Goal: Task Accomplishment & Management: Manage account settings

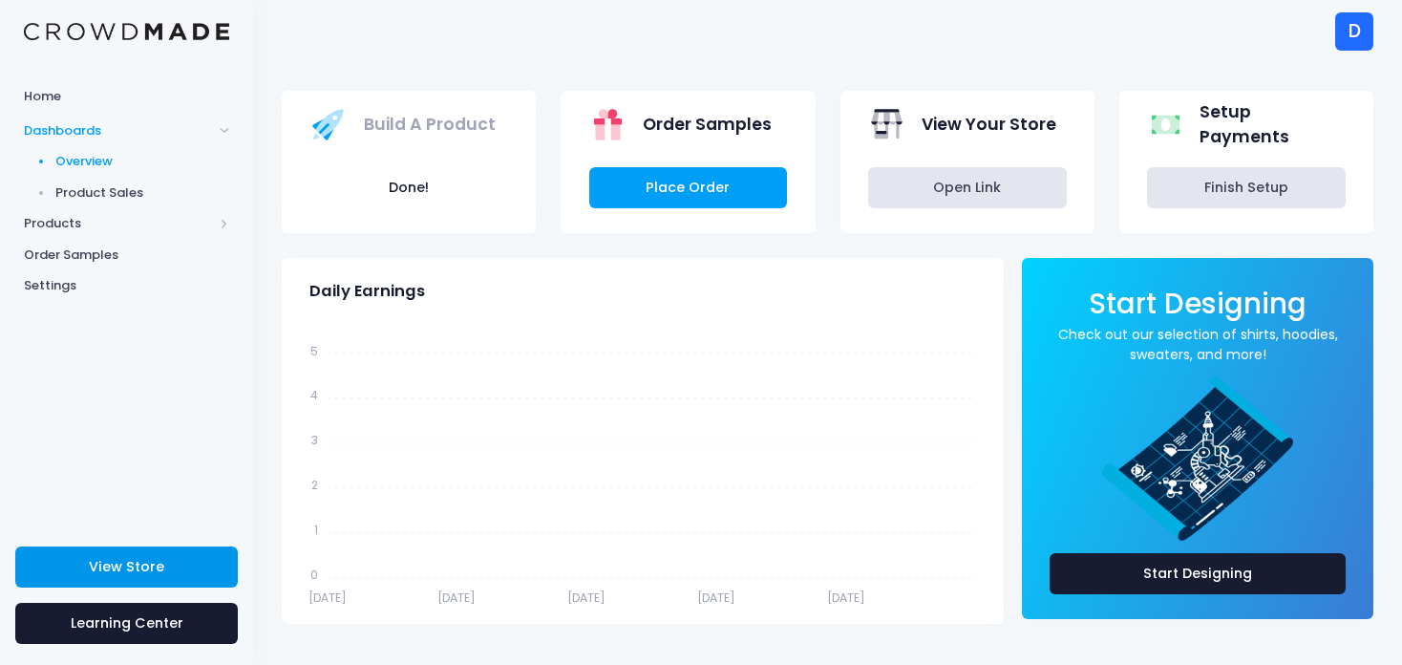
click at [154, 566] on span "View Store" at bounding box center [126, 566] width 75 height 19
click at [1360, 33] on div "D" at bounding box center [1354, 31] width 38 height 38
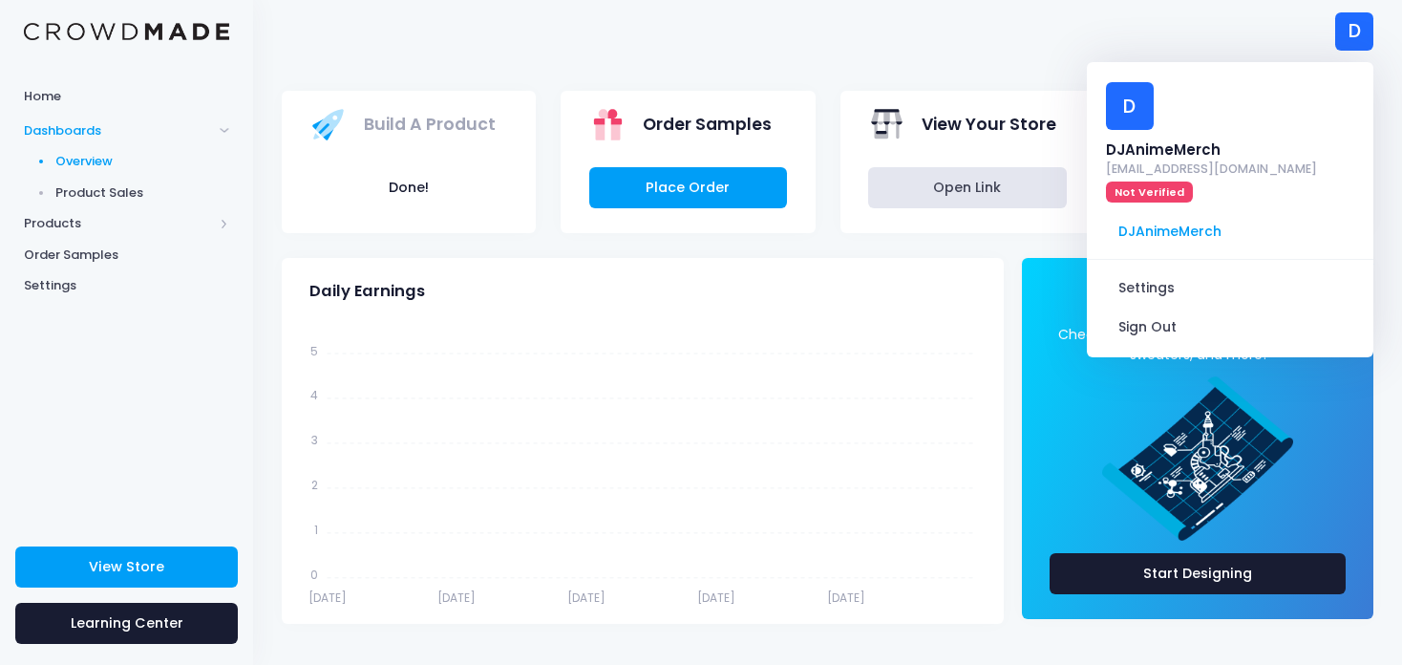
click at [873, 35] on div "D D DJAnimeMerch davaneejoseph801@gmail.com Not Verified DJAnimeMerch Settings …" at bounding box center [828, 31] width 1092 height 62
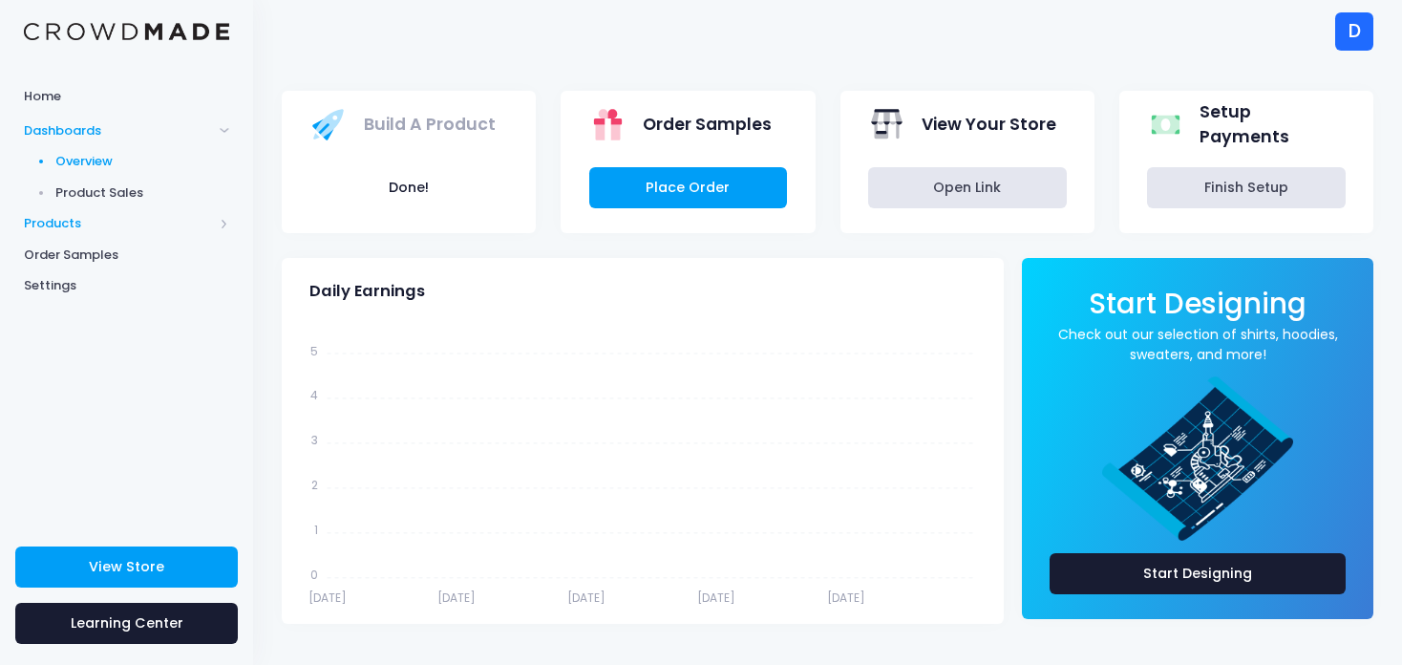
click at [56, 226] on span "Products" at bounding box center [118, 223] width 189 height 19
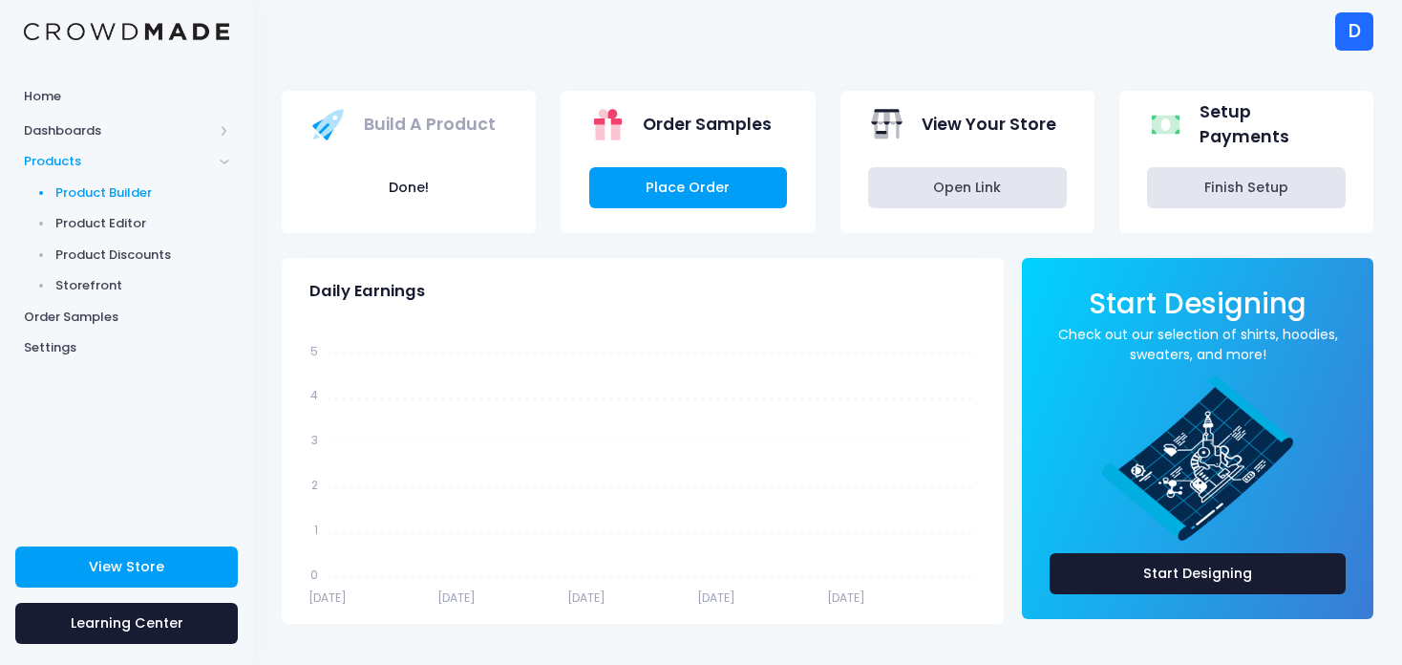
click at [125, 197] on span "Product Builder" at bounding box center [142, 192] width 175 height 19
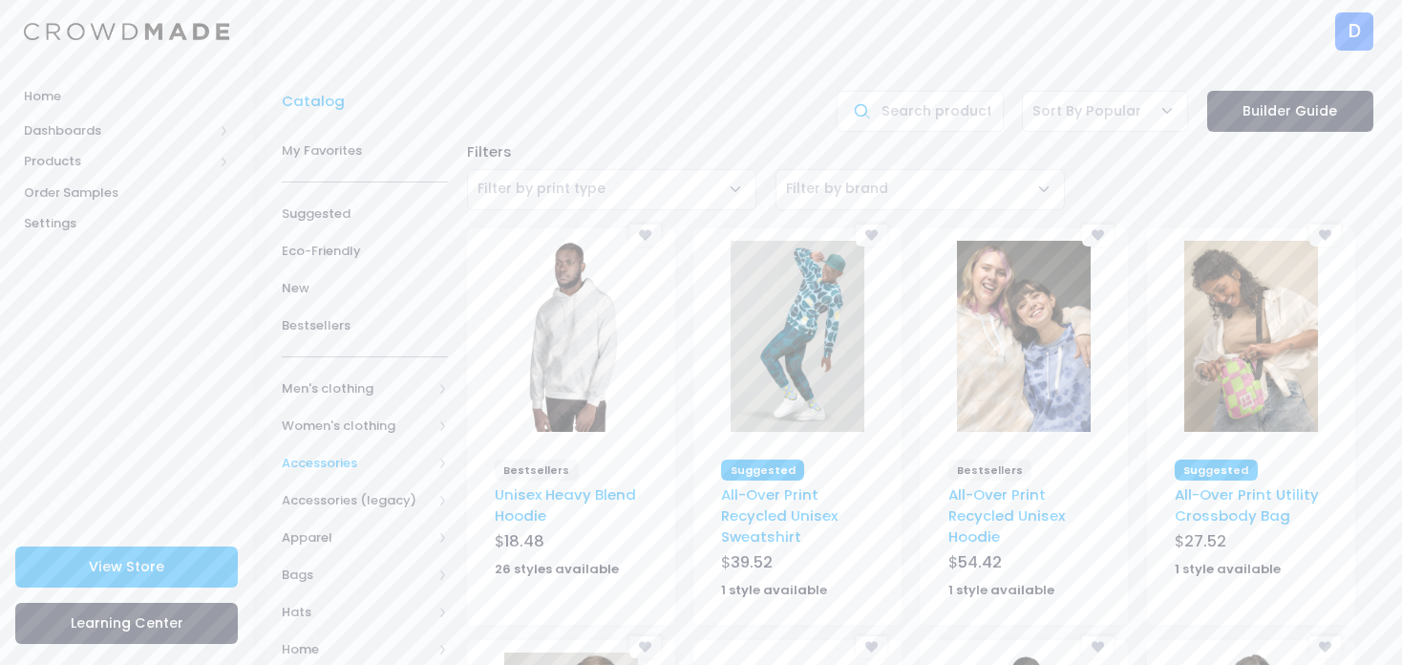
scroll to position [223, 0]
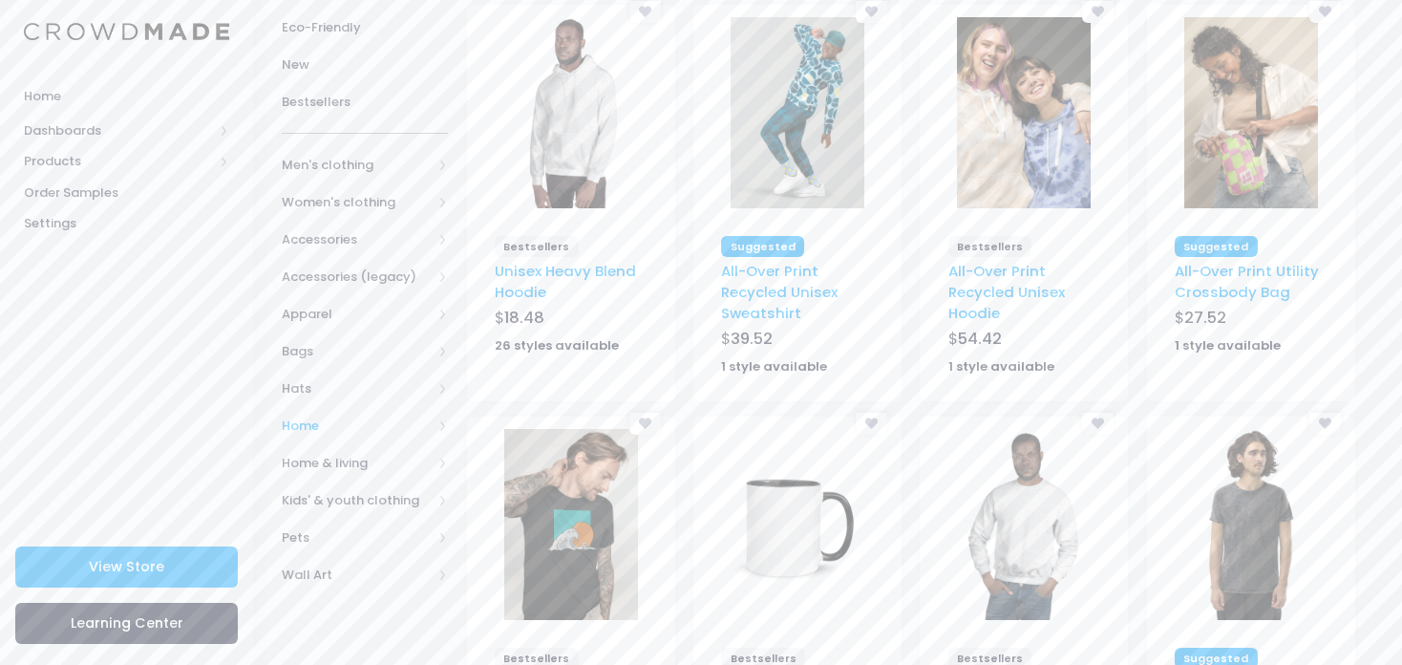
click at [296, 430] on span "Home" at bounding box center [357, 425] width 150 height 19
click at [296, 426] on span "Home" at bounding box center [357, 425] width 150 height 19
click at [308, 471] on span "Home & living" at bounding box center [357, 463] width 150 height 19
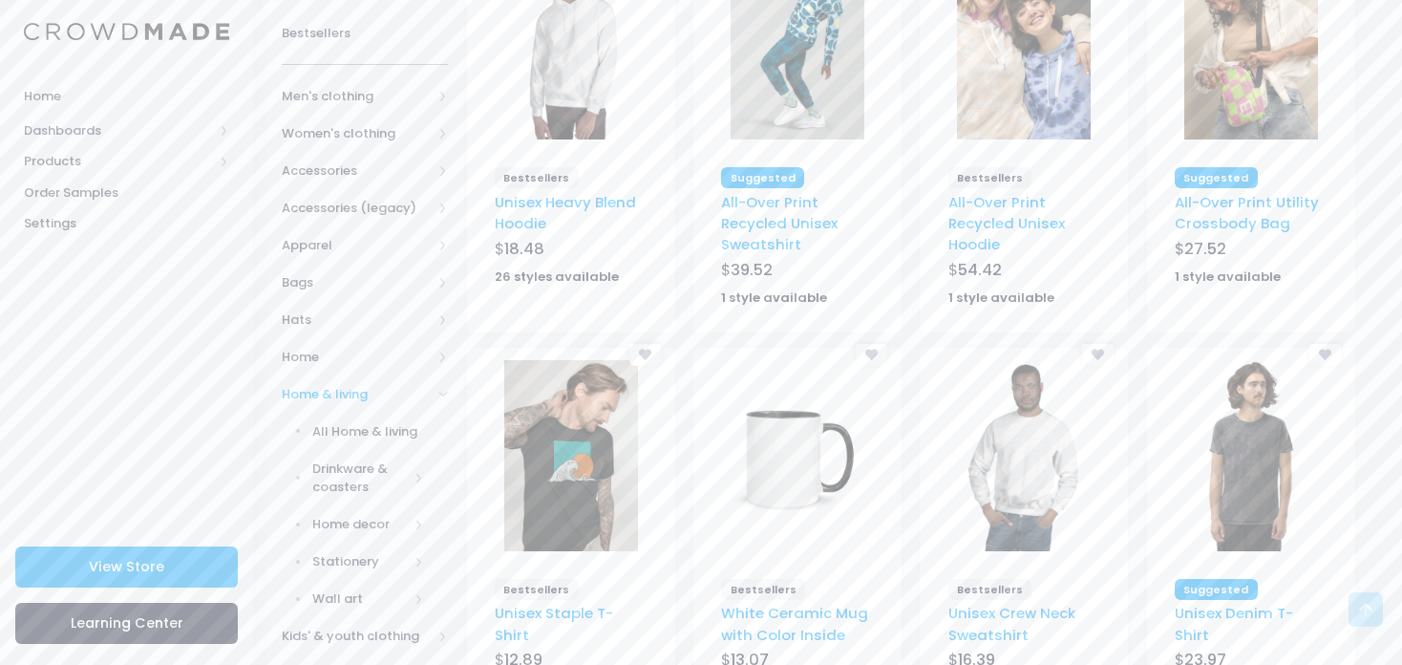
scroll to position [298, 0]
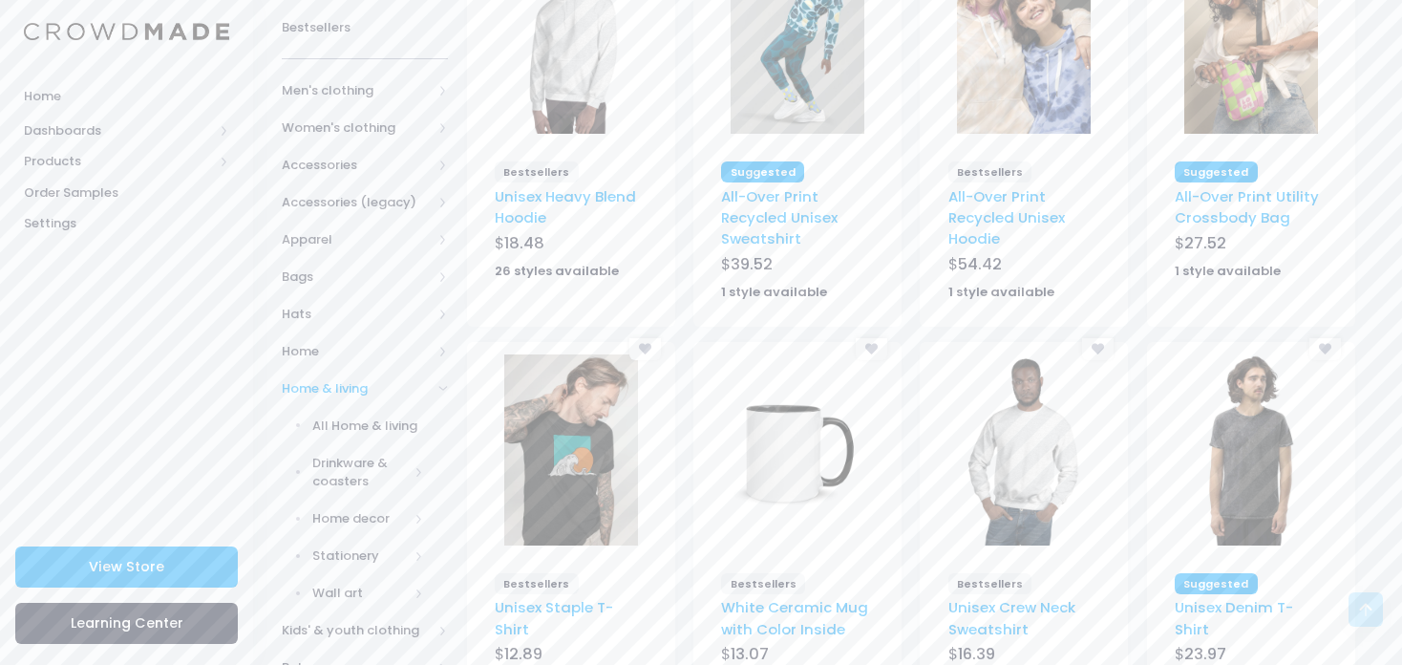
click at [316, 382] on span "Home & living" at bounding box center [357, 388] width 150 height 19
click at [306, 454] on span "Pets" at bounding box center [357, 463] width 150 height 19
click at [335, 506] on span "All Pets" at bounding box center [368, 500] width 113 height 19
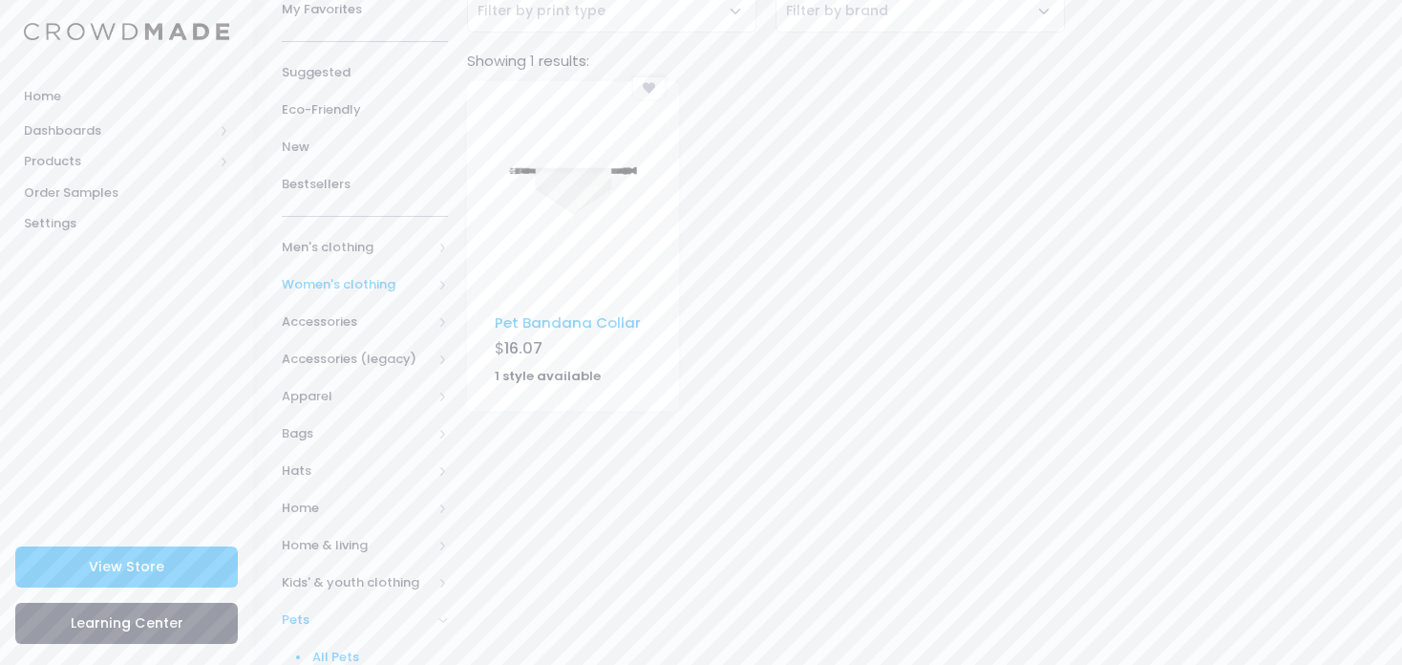
scroll to position [180, 0]
click at [330, 361] on span "Accessories (legacy)" at bounding box center [357, 357] width 150 height 19
click at [328, 362] on span "Accessories (legacy)" at bounding box center [357, 357] width 150 height 19
click at [316, 354] on span "Accessories (legacy)" at bounding box center [357, 357] width 150 height 19
click at [328, 446] on span "Toys" at bounding box center [360, 450] width 96 height 19
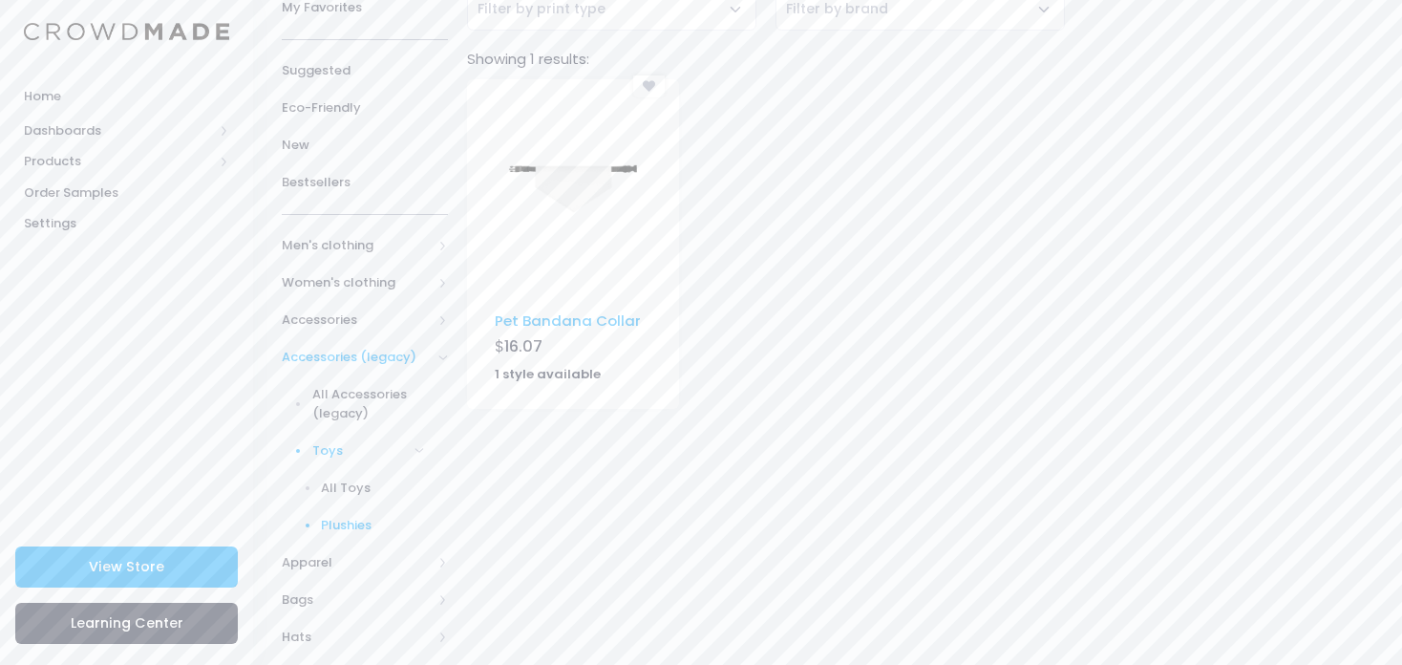
click at [350, 526] on span "Plushies" at bounding box center [372, 525] width 103 height 19
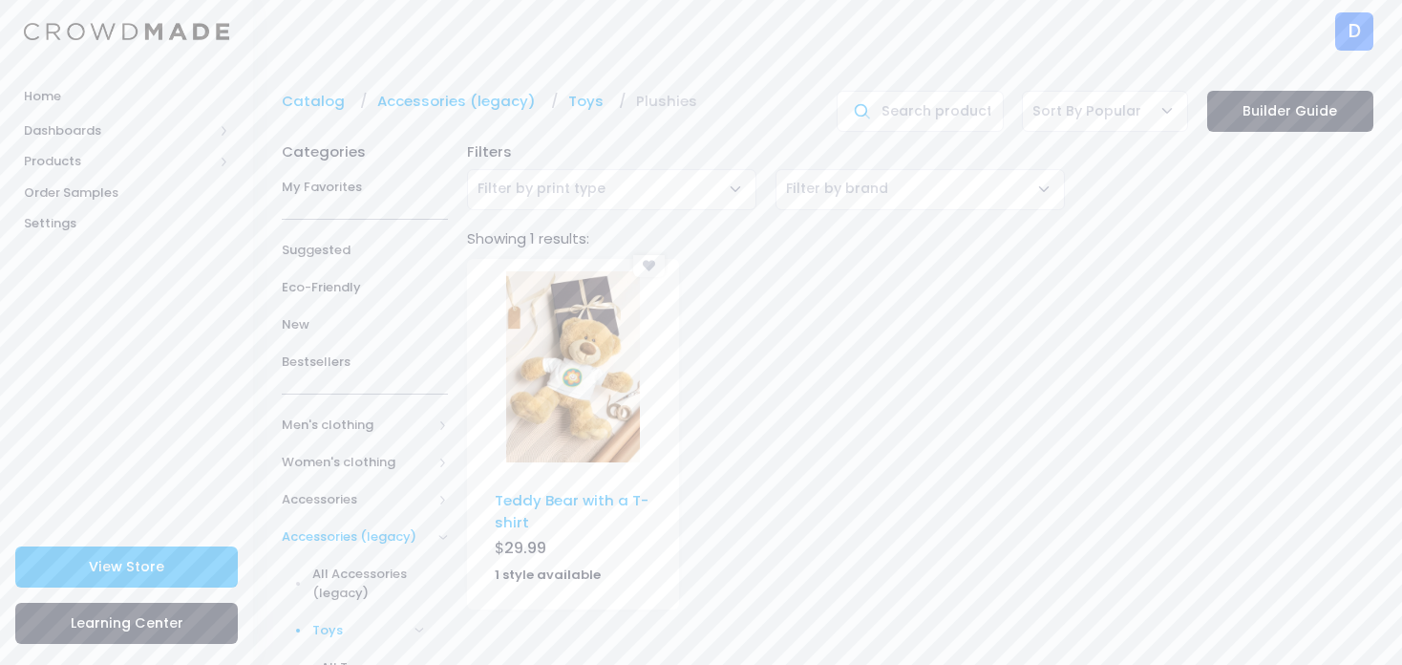
click at [317, 540] on span "Accessories (legacy)" at bounding box center [357, 536] width 150 height 19
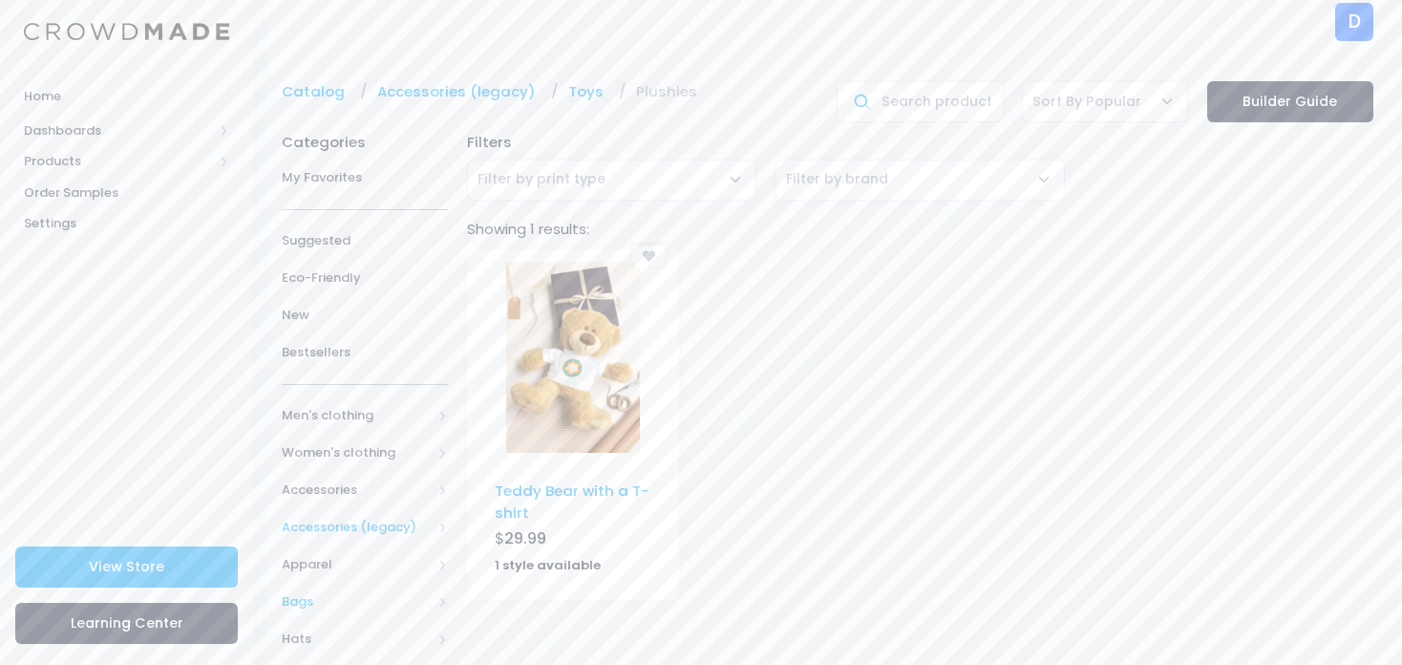
scroll to position [71, 0]
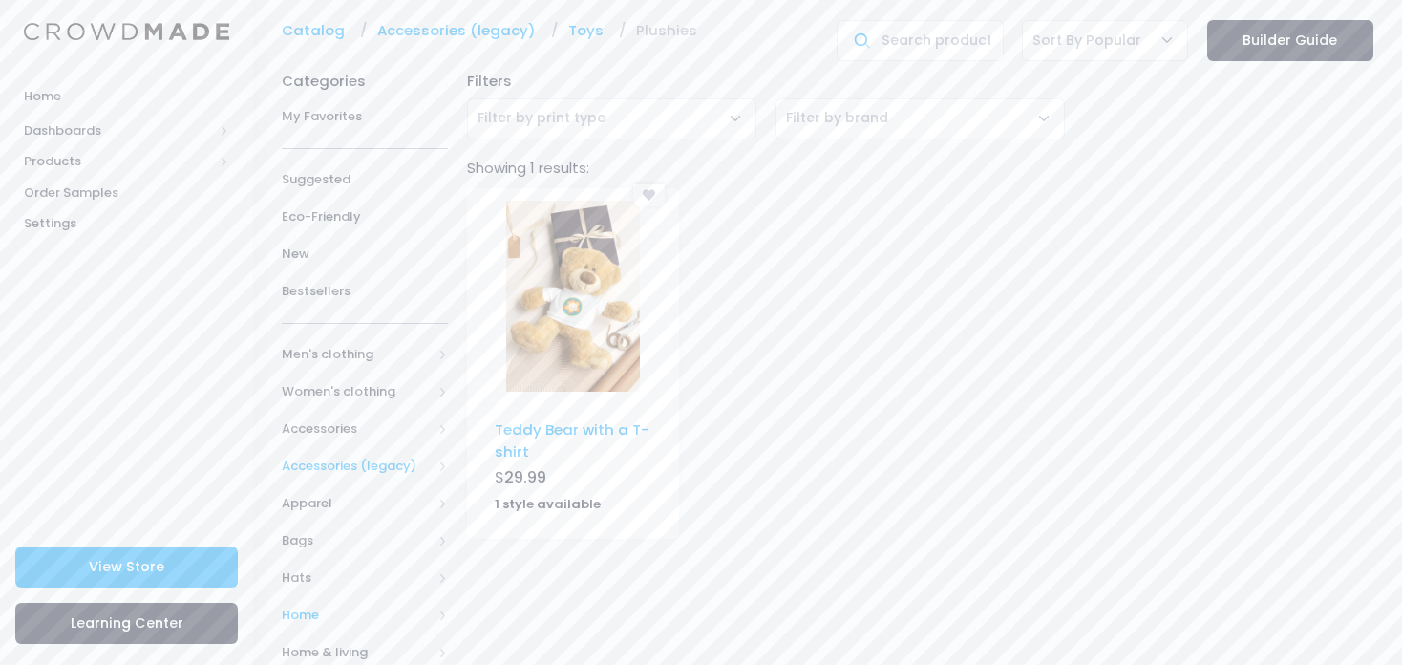
click at [308, 612] on span "Home" at bounding box center [357, 614] width 150 height 19
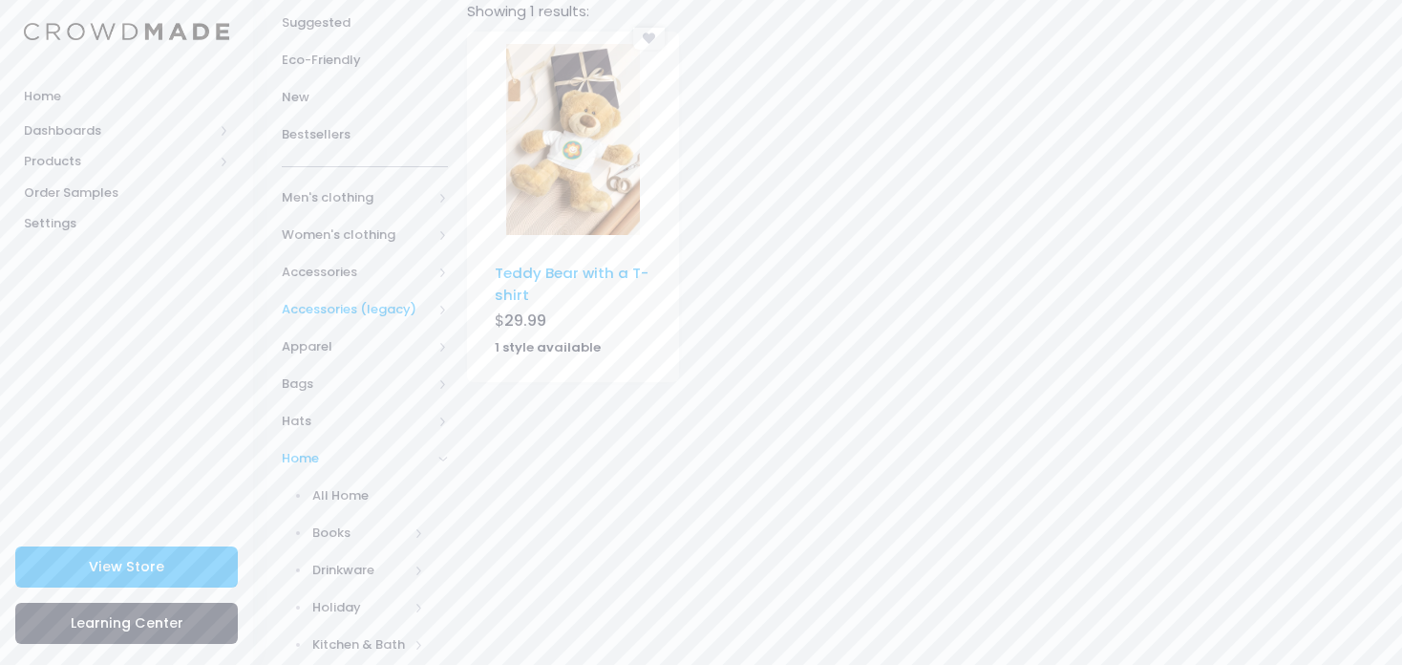
scroll to position [229, 0]
click at [347, 525] on span "Books" at bounding box center [360, 530] width 96 height 19
click at [361, 572] on span "All Books" at bounding box center [372, 568] width 103 height 19
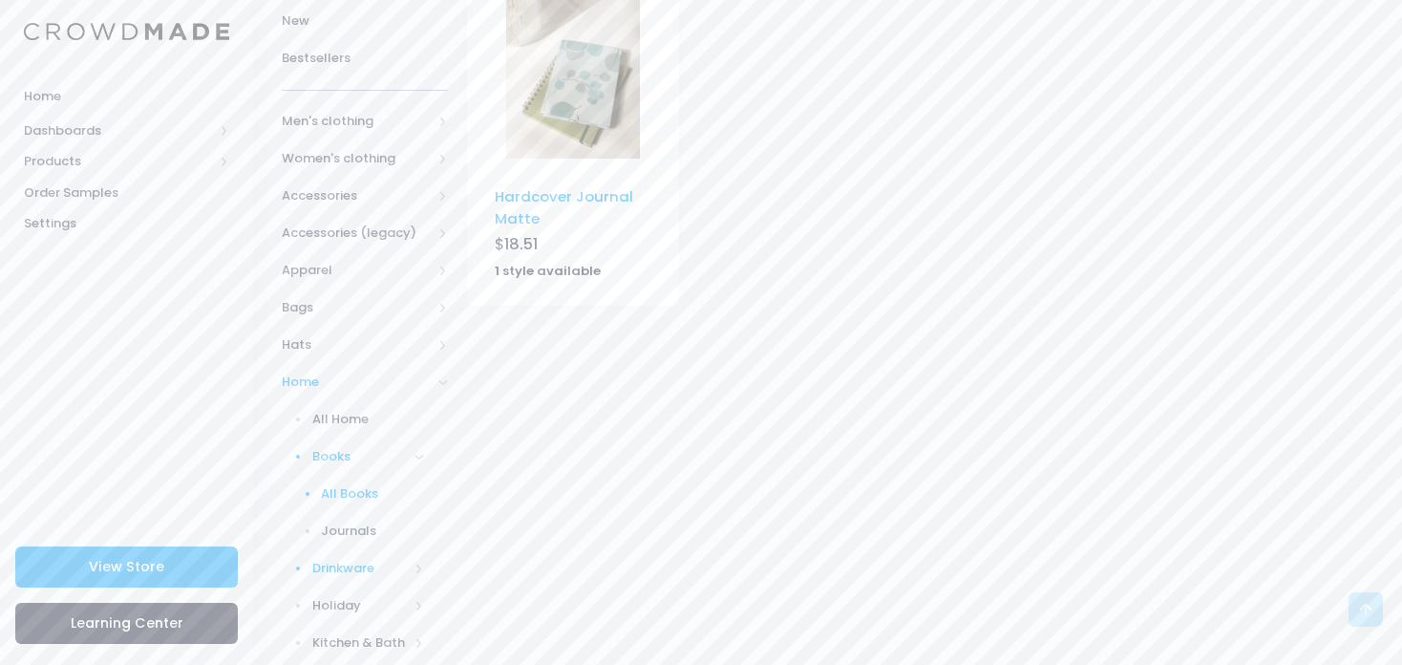
scroll to position [346, 0]
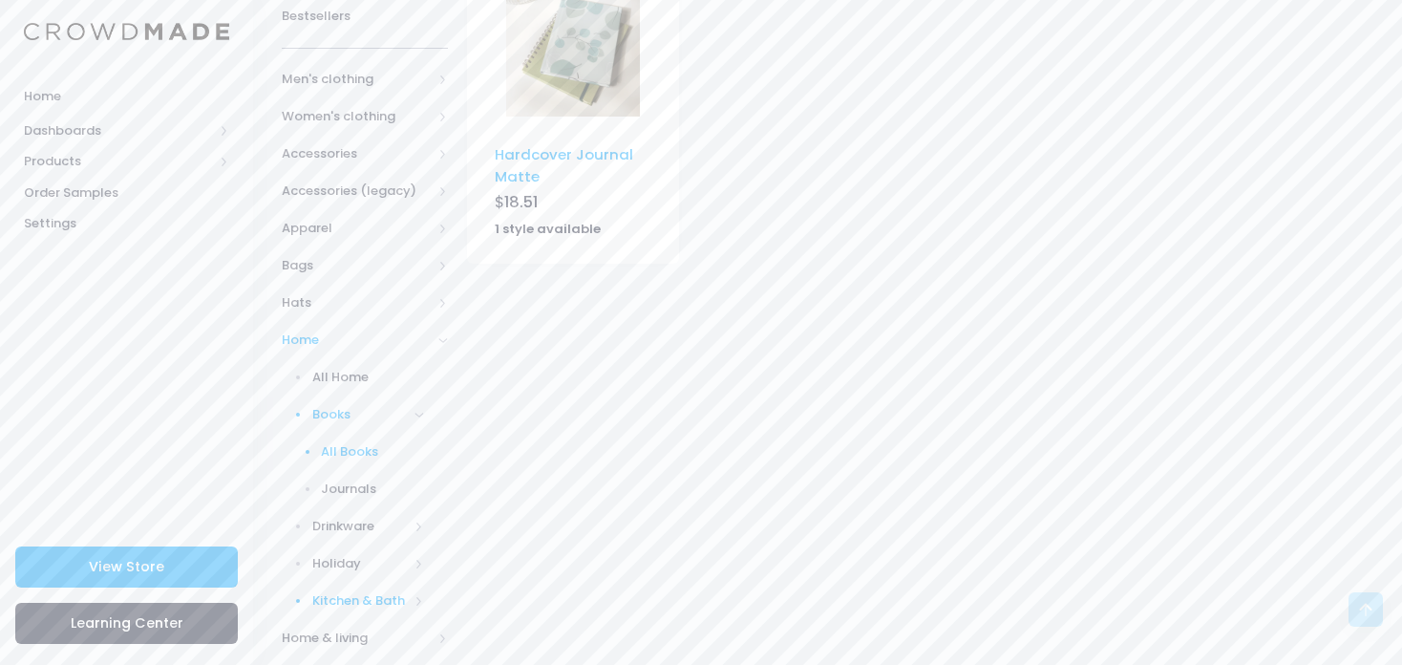
click at [366, 604] on span "Kitchen & Bath" at bounding box center [360, 600] width 96 height 19
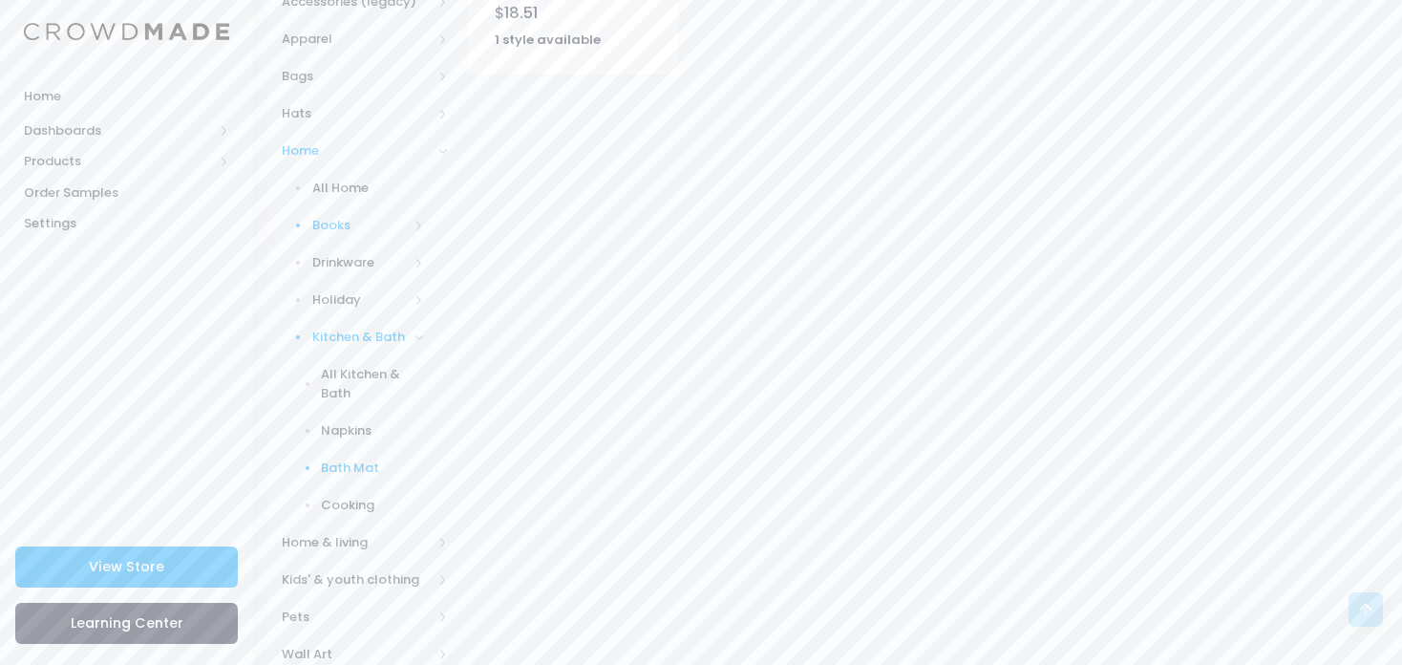
scroll to position [537, 0]
click at [365, 503] on span "Cooking" at bounding box center [372, 503] width 103 height 19
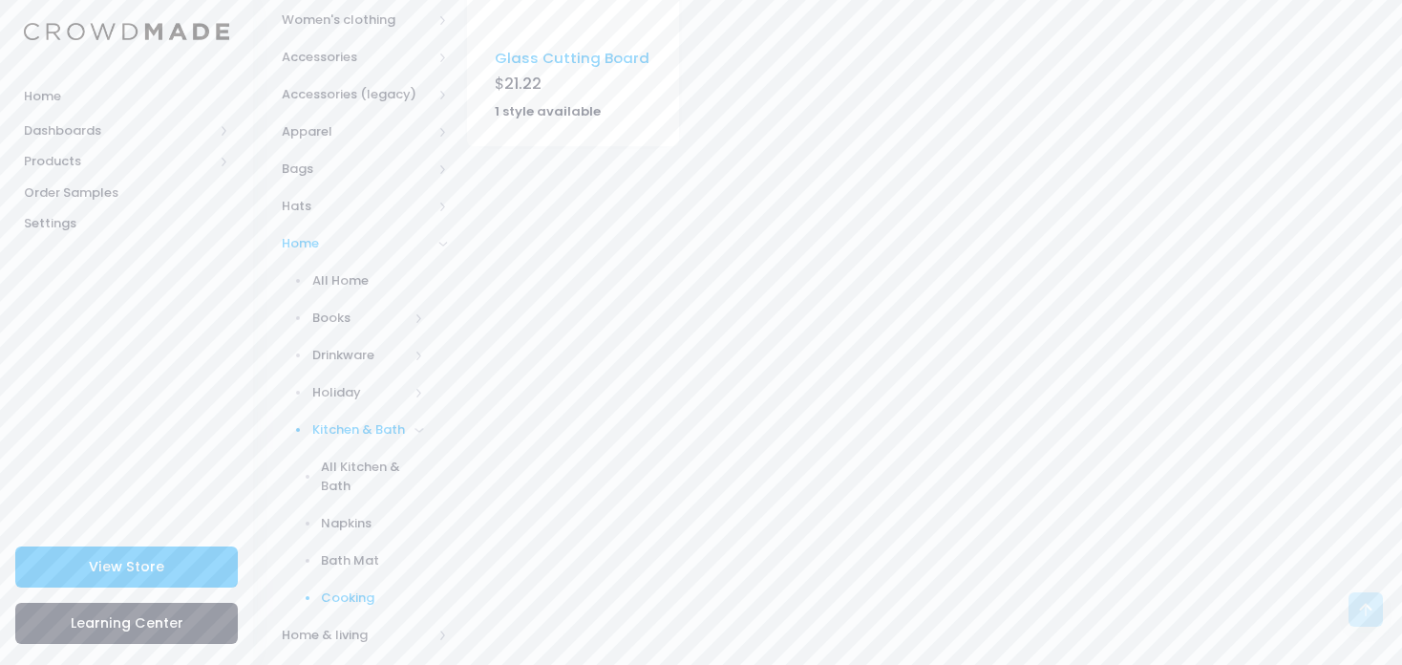
scroll to position [443, 0]
click at [347, 396] on span "Holiday" at bounding box center [360, 391] width 96 height 19
click at [371, 436] on span "All Holiday" at bounding box center [372, 428] width 103 height 19
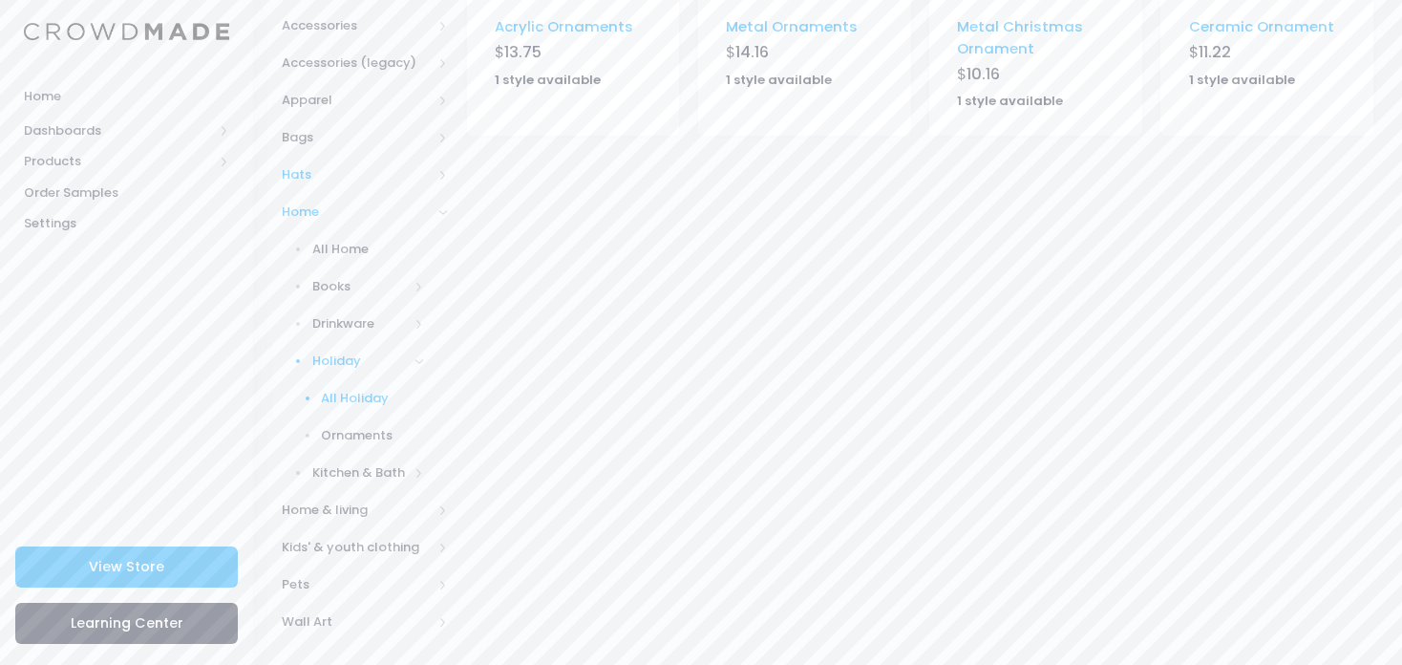
scroll to position [477, 0]
drag, startPoint x: 304, startPoint y: 609, endPoint x: 312, endPoint y: 622, distance: 15.1
click at [312, 622] on span "Wall Art" at bounding box center [357, 617] width 150 height 19
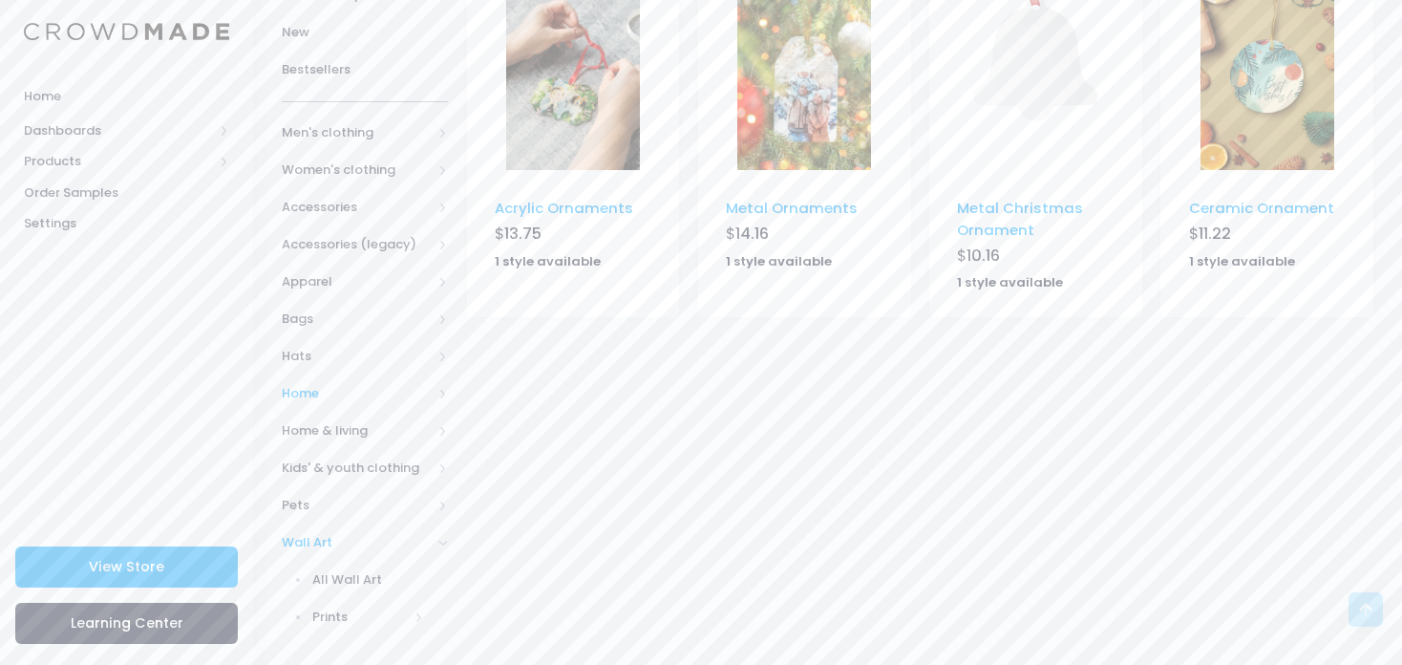
scroll to position [291, 0]
click at [339, 620] on span "Prints" at bounding box center [360, 617] width 96 height 19
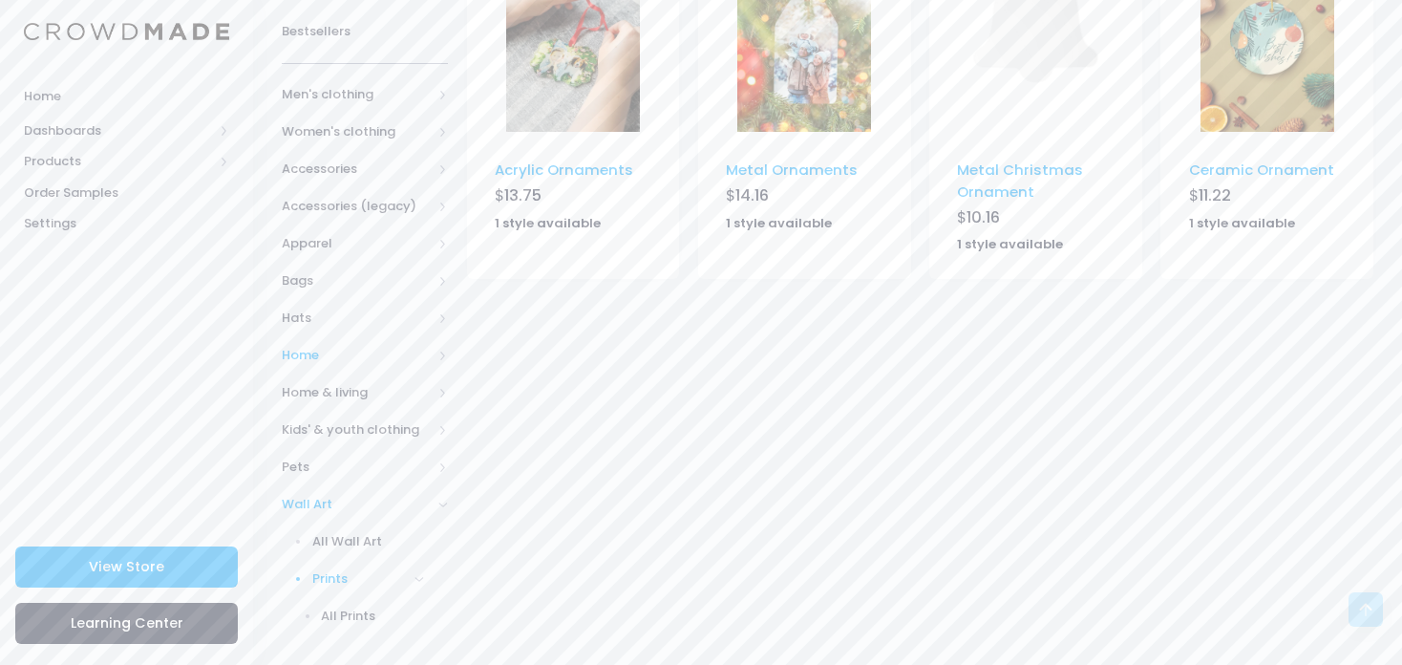
scroll to position [366, 0]
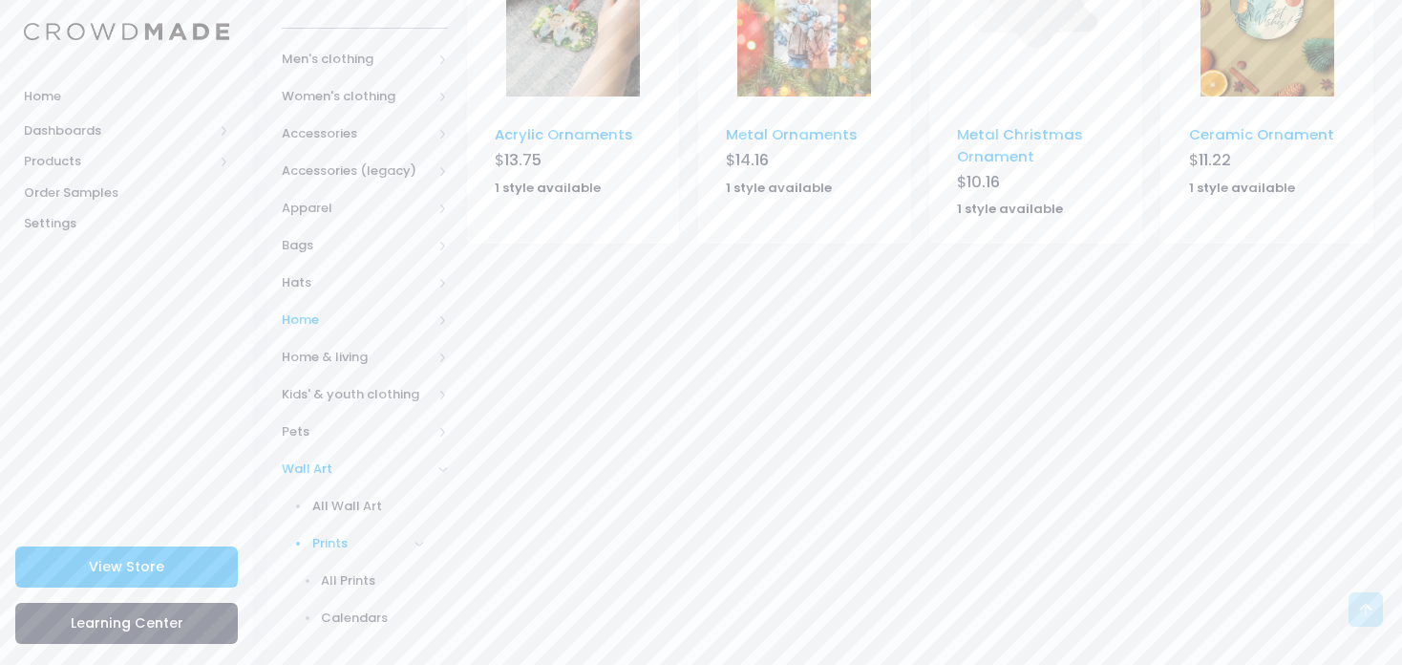
click at [339, 620] on span "Calendars" at bounding box center [372, 617] width 103 height 19
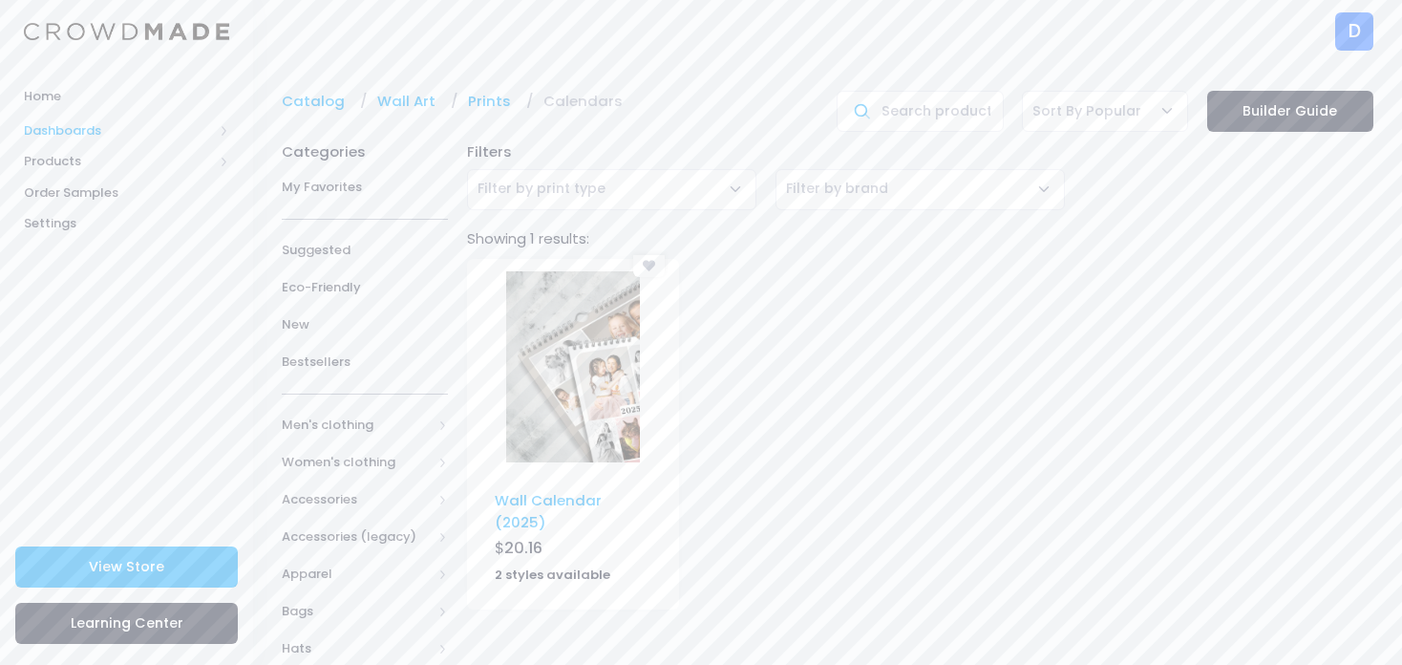
click at [84, 131] on span "Dashboards" at bounding box center [118, 130] width 189 height 19
click at [114, 189] on span "Product Sales" at bounding box center [142, 192] width 175 height 19
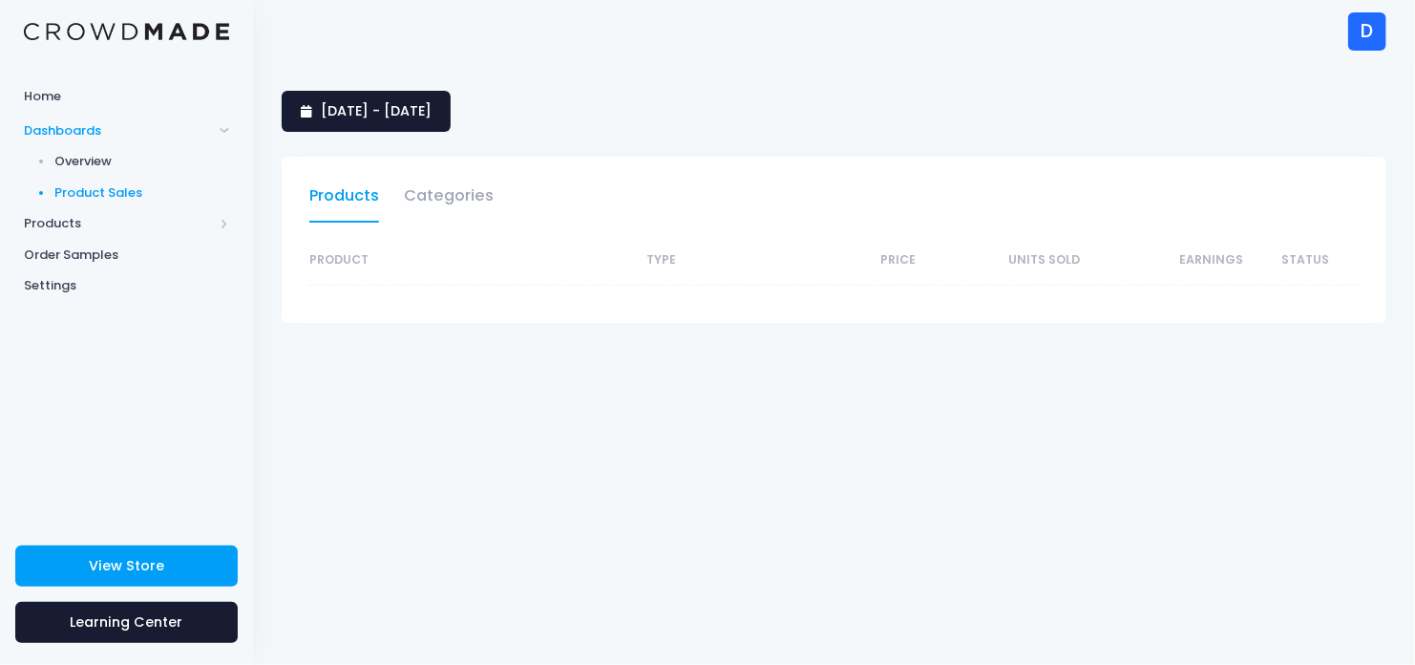
select select "25"
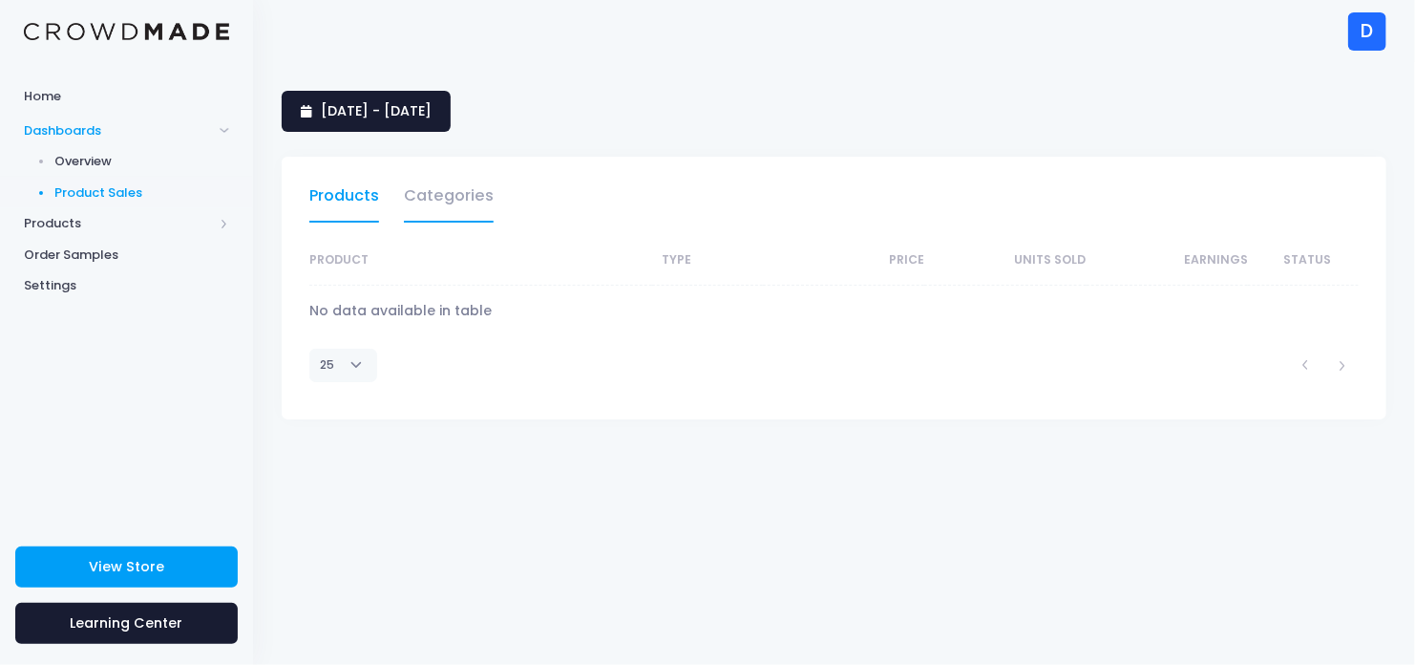
click at [438, 214] on link "Categories" at bounding box center [449, 201] width 90 height 44
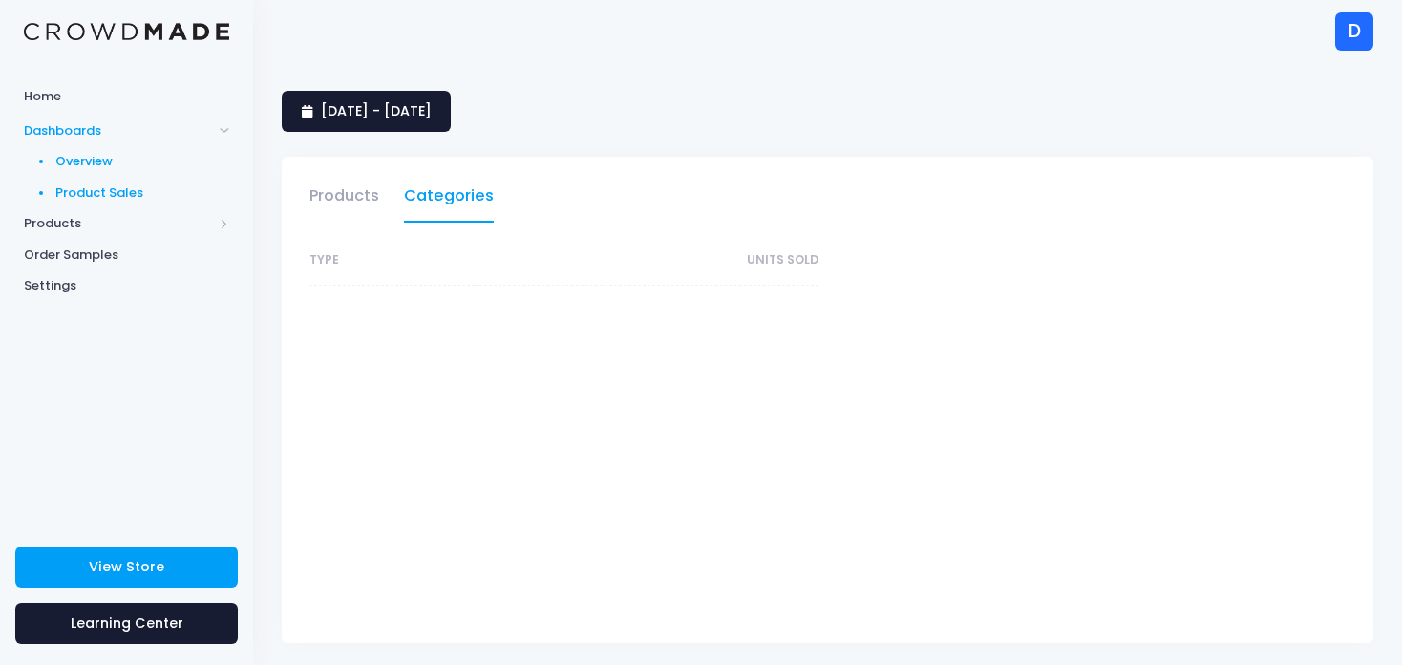
click at [88, 164] on span "Overview" at bounding box center [142, 161] width 175 height 19
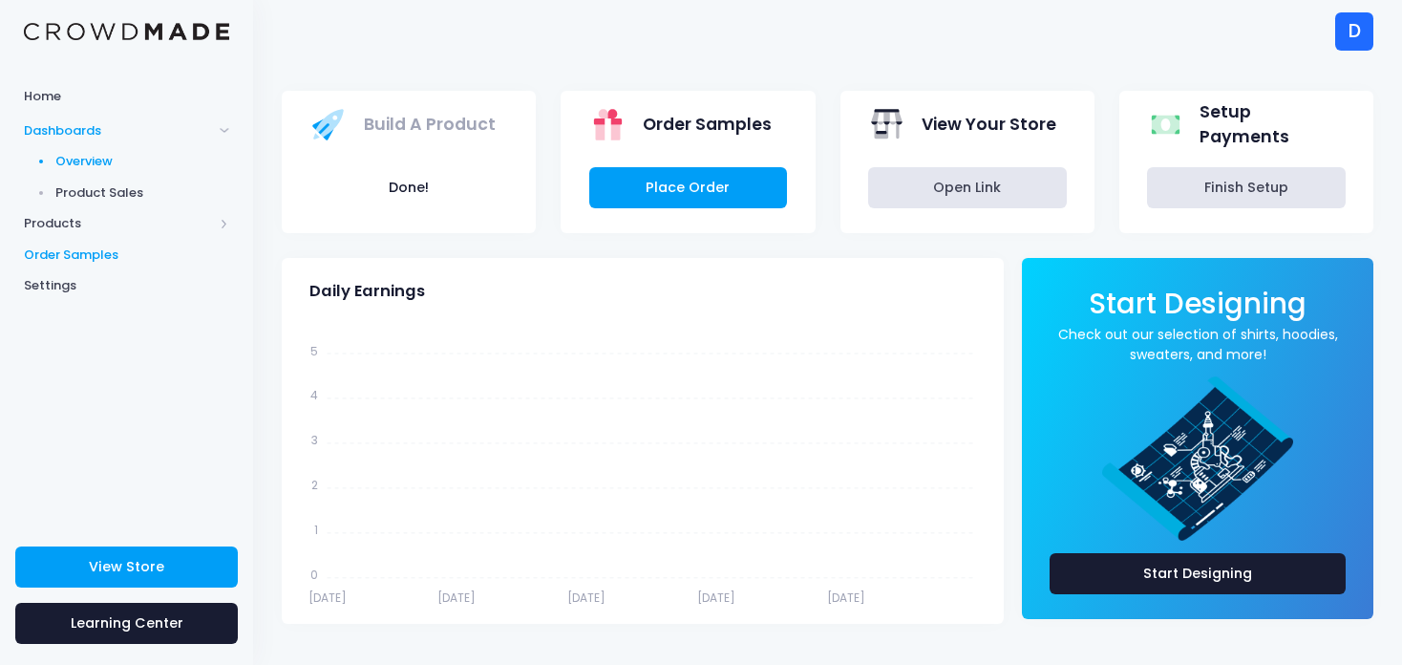
click at [94, 252] on span "Order Samples" at bounding box center [126, 254] width 205 height 19
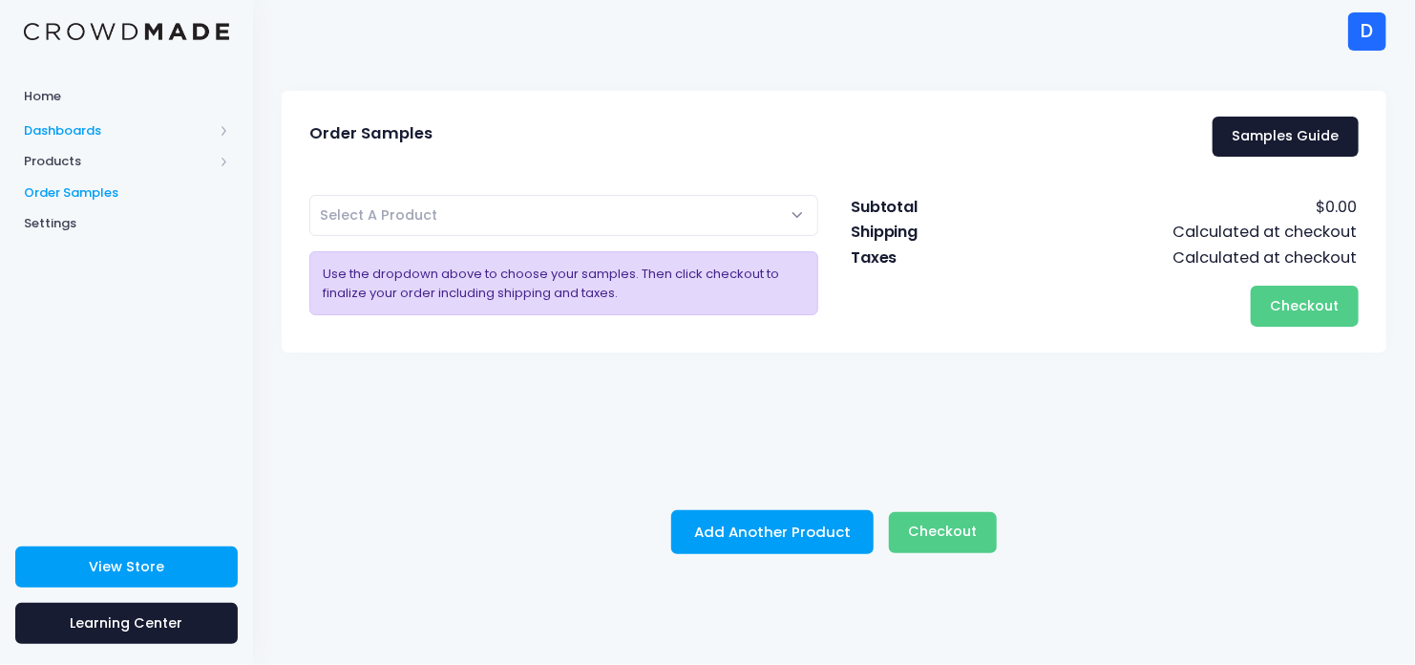
click at [96, 127] on span "Dashboards" at bounding box center [118, 130] width 189 height 19
click at [83, 137] on span "Dashboards" at bounding box center [118, 130] width 189 height 19
click at [75, 165] on span "Products" at bounding box center [118, 161] width 189 height 19
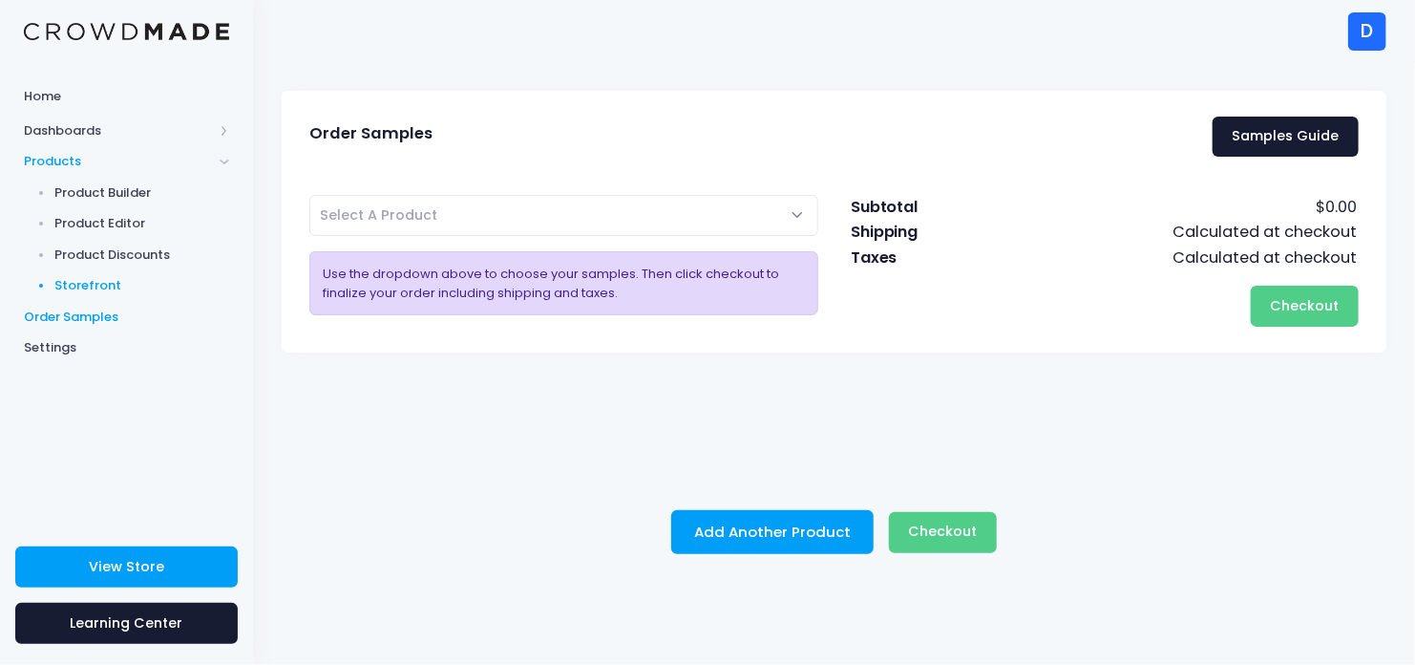
click at [116, 283] on span "Storefront" at bounding box center [142, 285] width 175 height 19
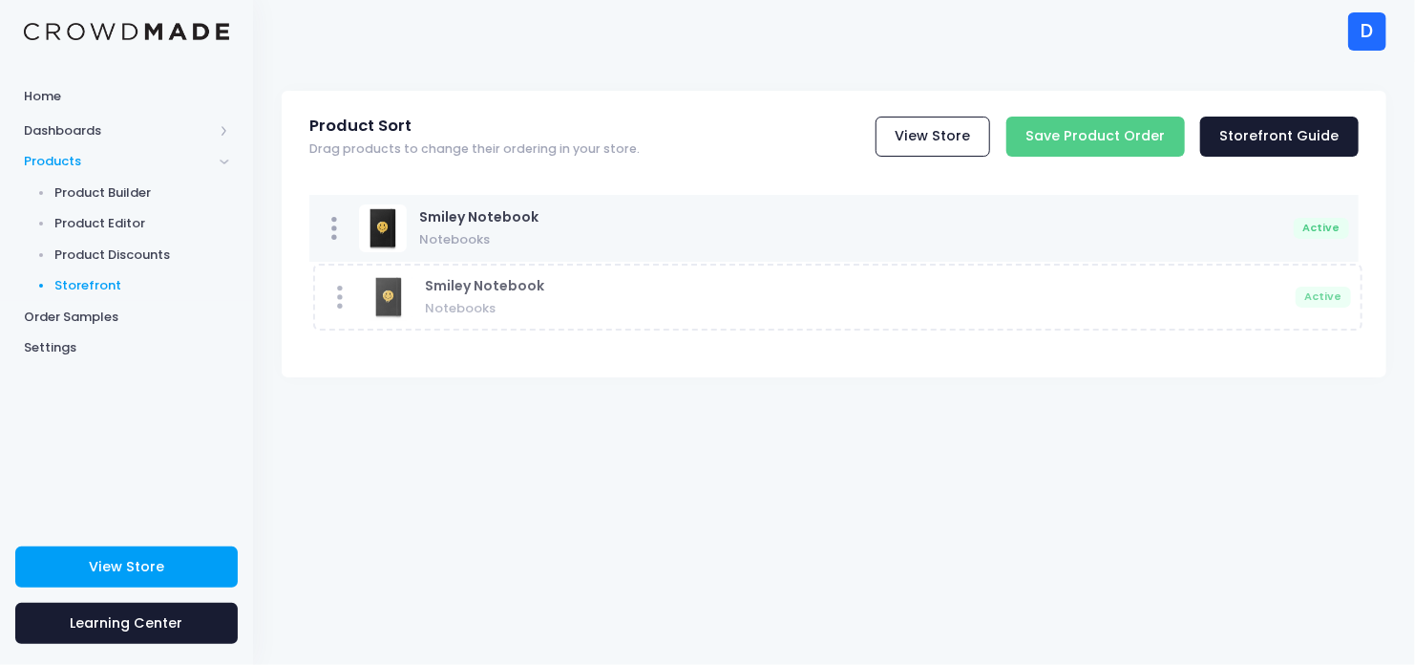
drag, startPoint x: 339, startPoint y: 239, endPoint x: 342, endPoint y: 302, distance: 63.1
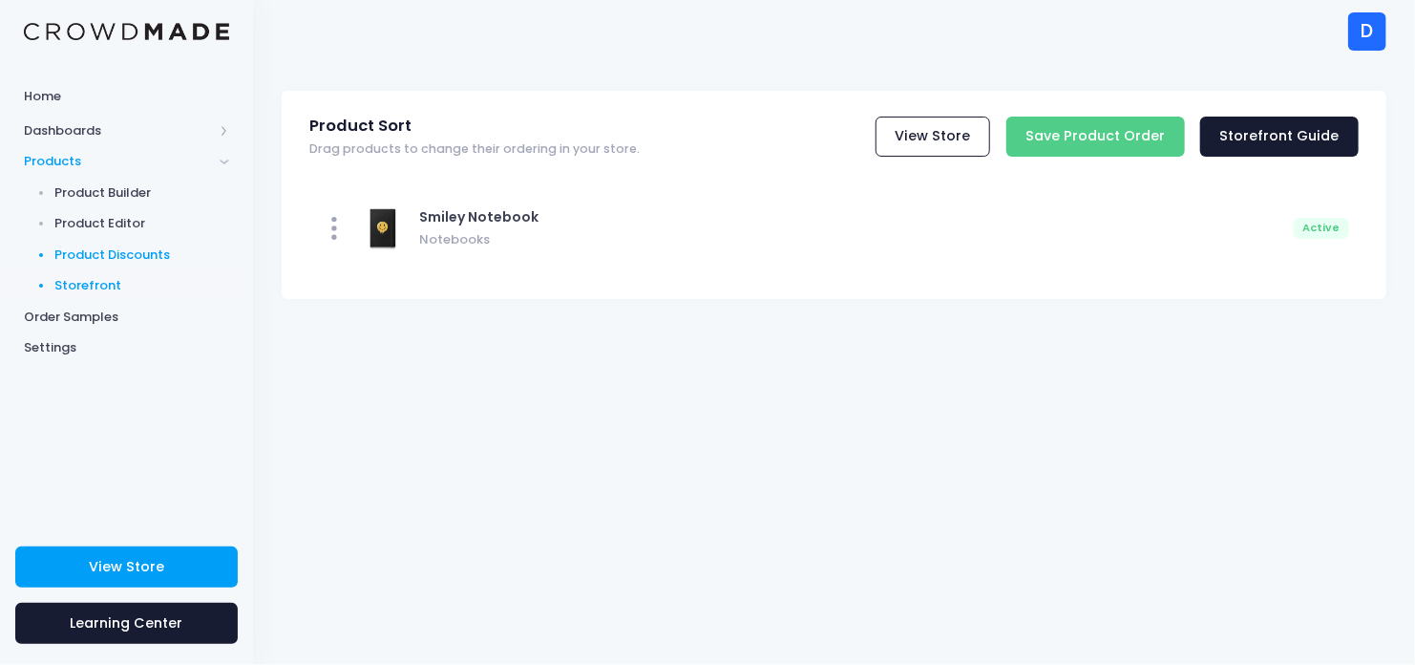
click at [110, 252] on span "Product Discounts" at bounding box center [142, 254] width 175 height 19
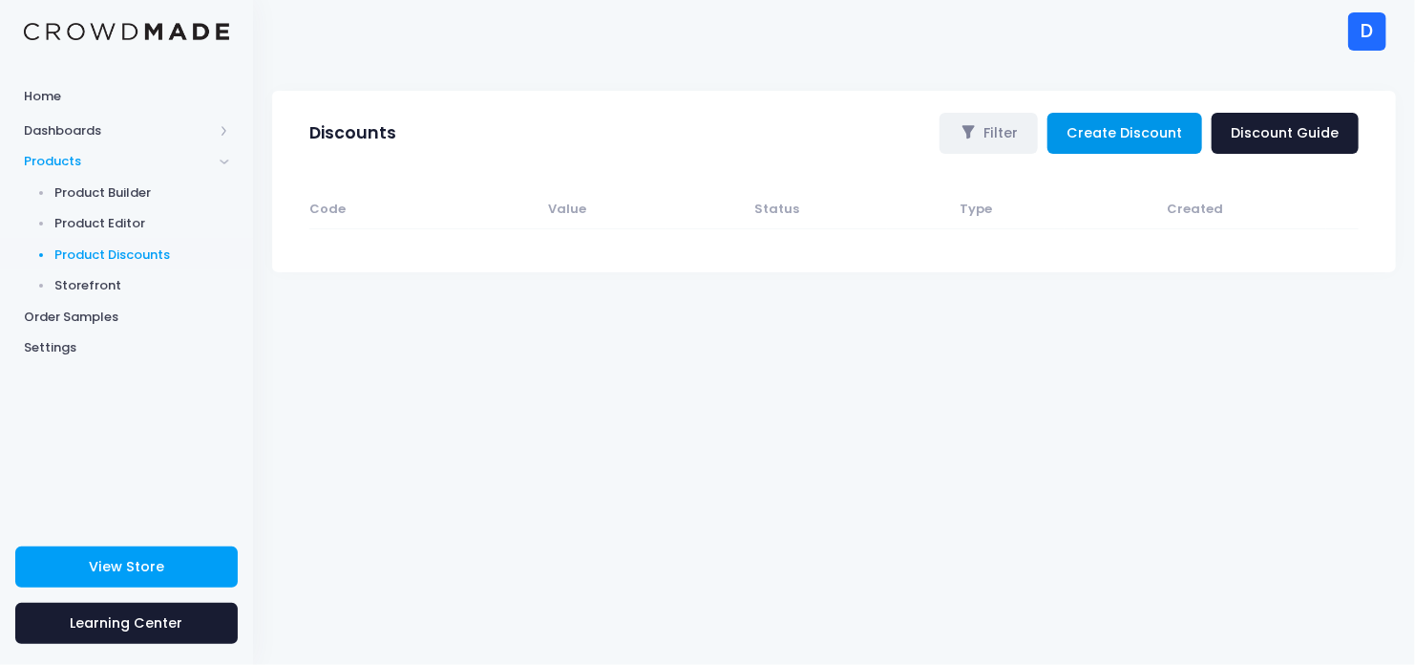
drag, startPoint x: 1083, startPoint y: 127, endPoint x: 1064, endPoint y: 124, distance: 19.3
click at [1064, 124] on link "Create Discount" at bounding box center [1125, 133] width 155 height 41
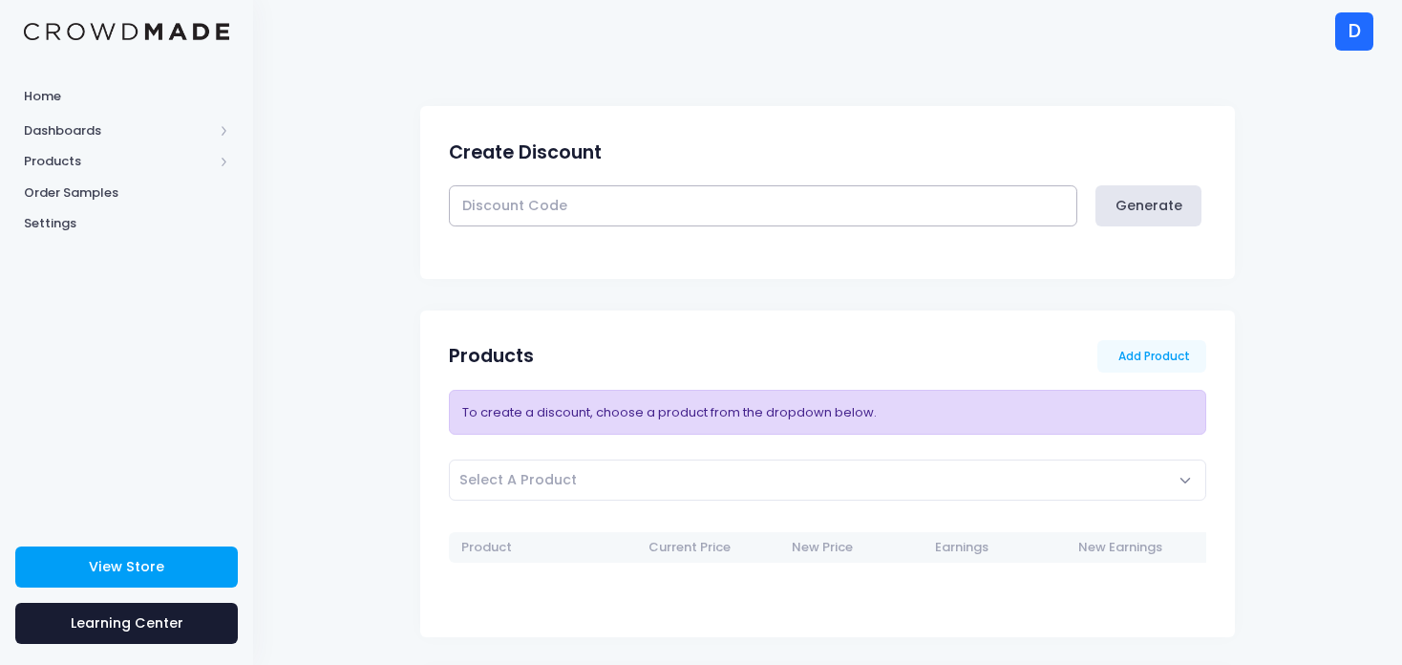
click at [624, 204] on input "text" at bounding box center [763, 205] width 628 height 41
click at [1146, 223] on button "Generate" at bounding box center [1148, 205] width 106 height 41
type input "6HYZKH4ZC"
click at [939, 483] on span "Select A Product" at bounding box center [828, 479] width 758 height 41
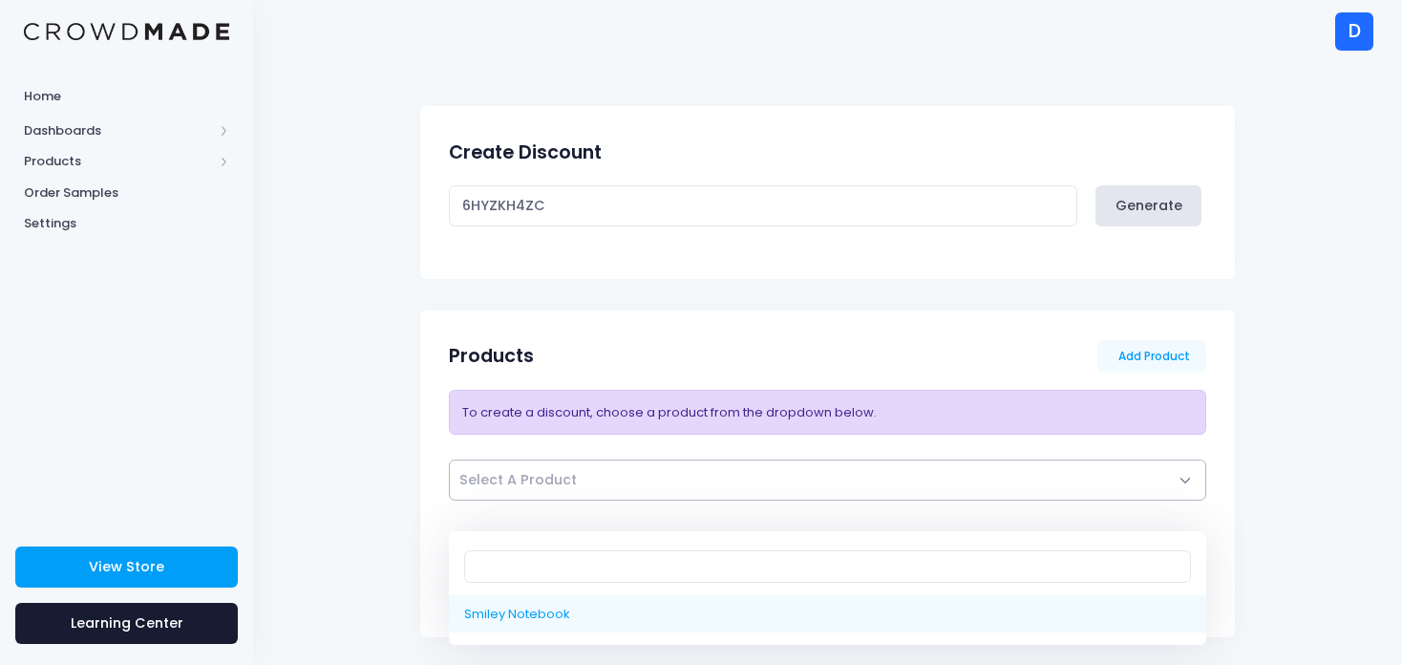
select select "9964800737554"
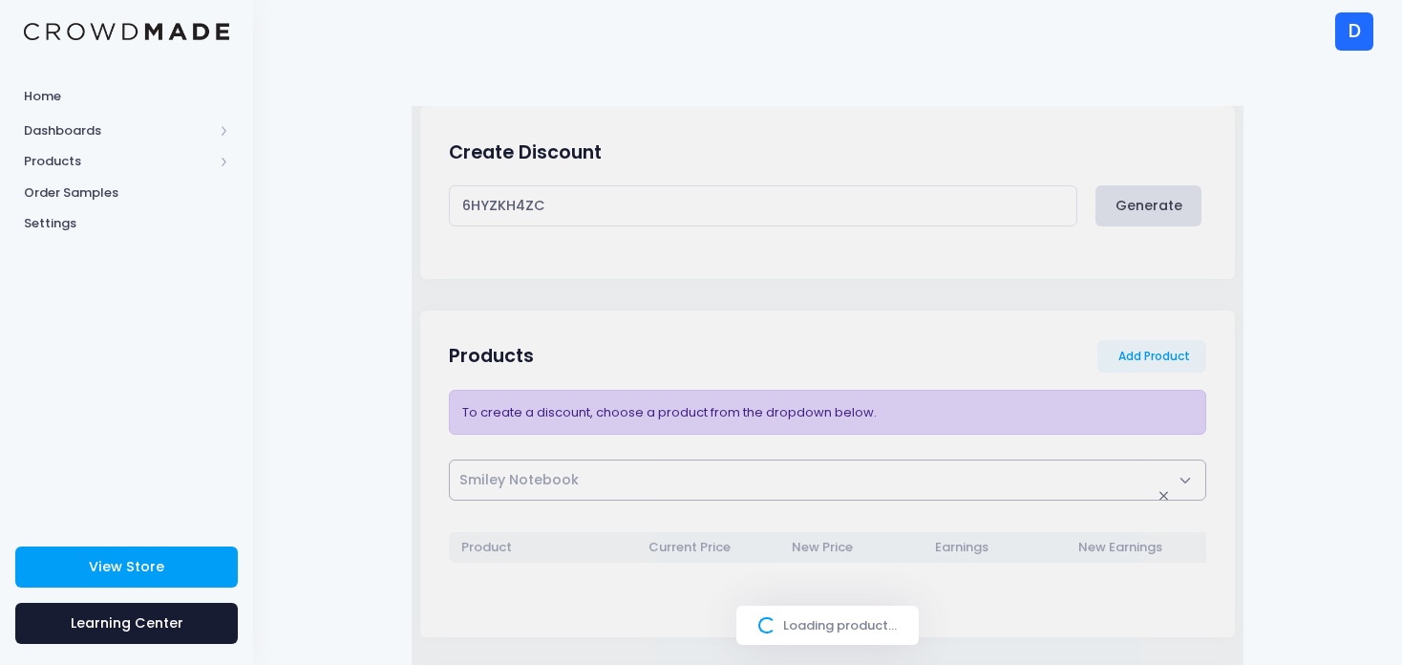
select select
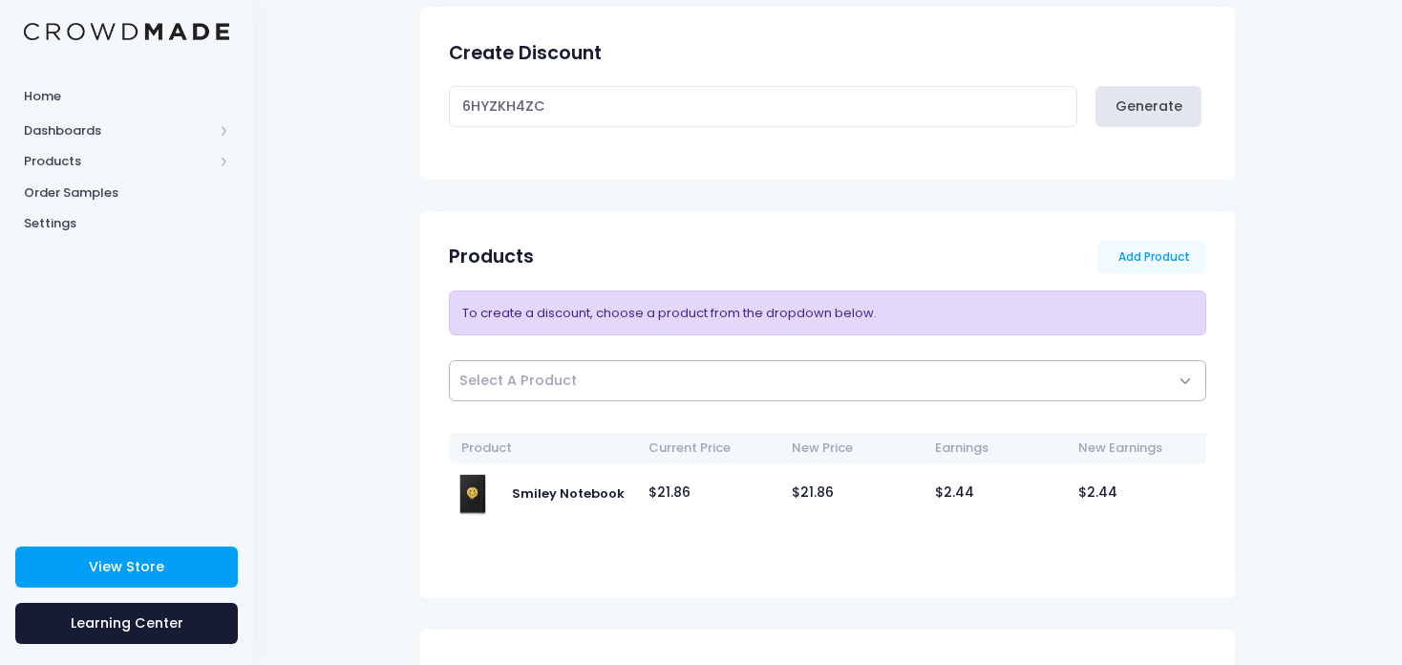
scroll to position [99, 0]
click at [811, 488] on span "21.86" at bounding box center [816, 491] width 33 height 19
click at [851, 490] on span "$ 21.86" at bounding box center [854, 492] width 125 height 20
click at [660, 486] on span "21.86" at bounding box center [673, 491] width 33 height 19
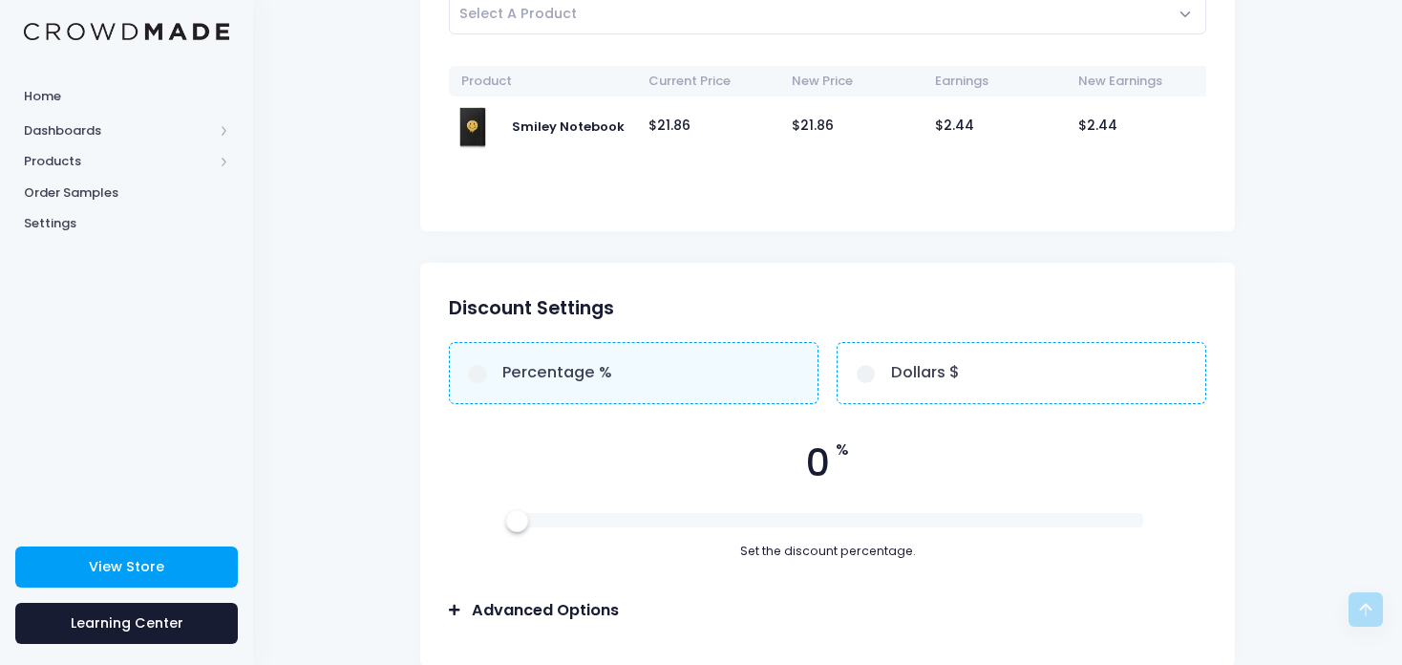
scroll to position [465, 0]
click at [611, 379] on label "Percentage %" at bounding box center [634, 374] width 370 height 62
click at [487, 379] on input "Percentage %" at bounding box center [477, 375] width 19 height 19
radio input "true"
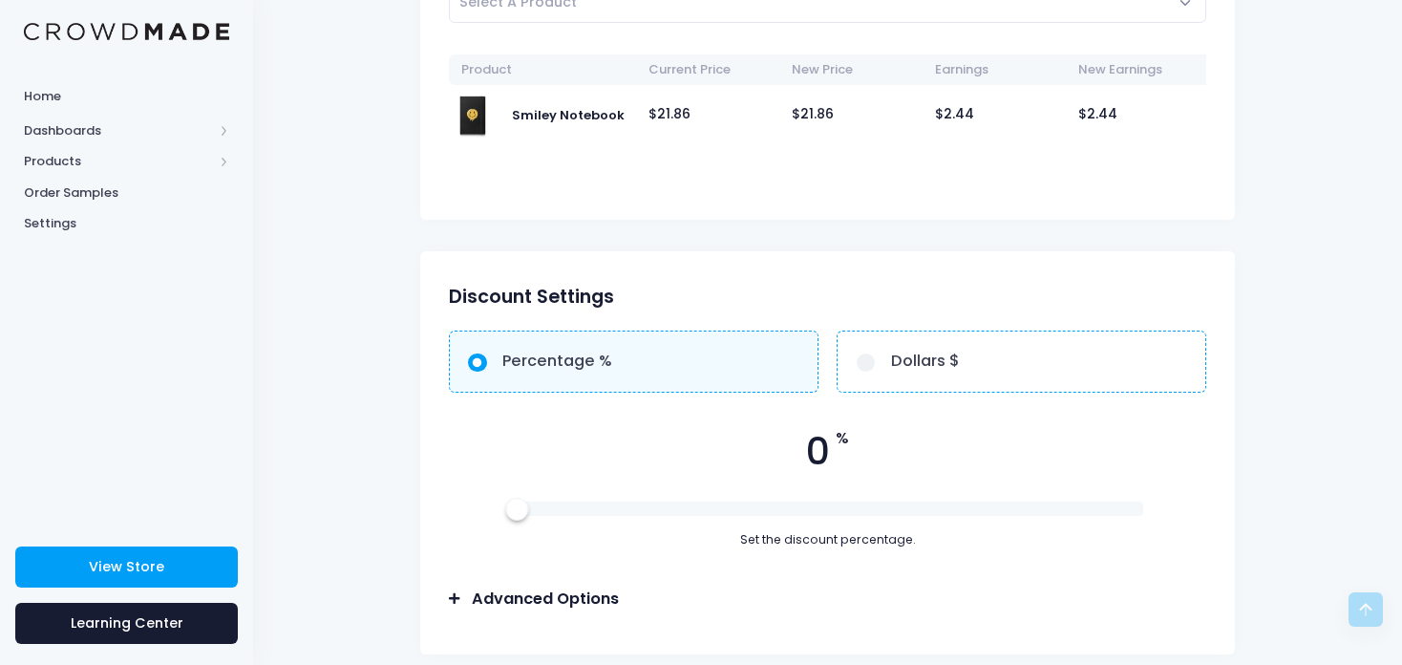
click at [843, 450] on span "%" at bounding box center [842, 438] width 13 height 23
click at [828, 459] on span "0" at bounding box center [818, 452] width 24 height 56
drag, startPoint x: 784, startPoint y: 477, endPoint x: 828, endPoint y: 467, distance: 45.0
click at [828, 467] on div "0 %" at bounding box center [828, 452] width 758 height 56
click at [832, 473] on div "0 %" at bounding box center [828, 452] width 758 height 56
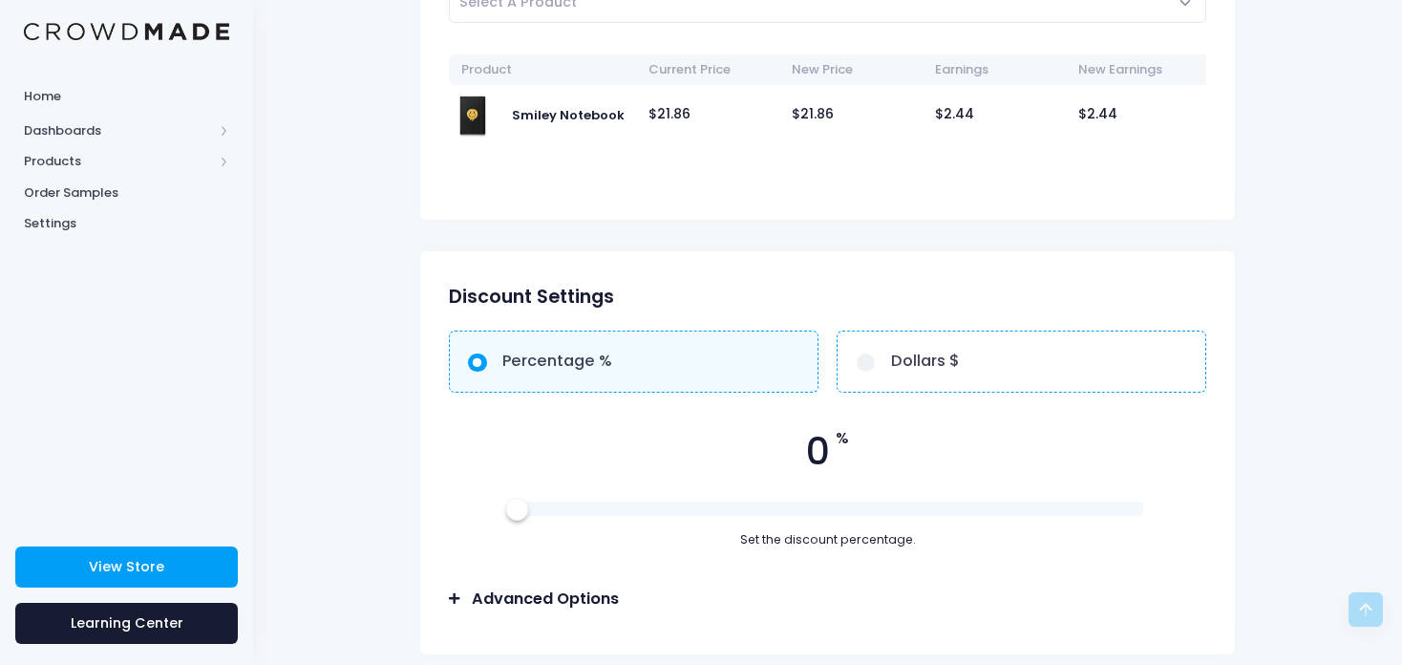
click at [810, 460] on span "0" at bounding box center [818, 452] width 24 height 56
drag, startPoint x: 821, startPoint y: 463, endPoint x: 802, endPoint y: 464, distance: 19.1
click at [802, 464] on div "0 %" at bounding box center [828, 452] width 758 height 56
click at [802, 502] on div "0 % Set the discount percentage." at bounding box center [828, 486] width 758 height 125
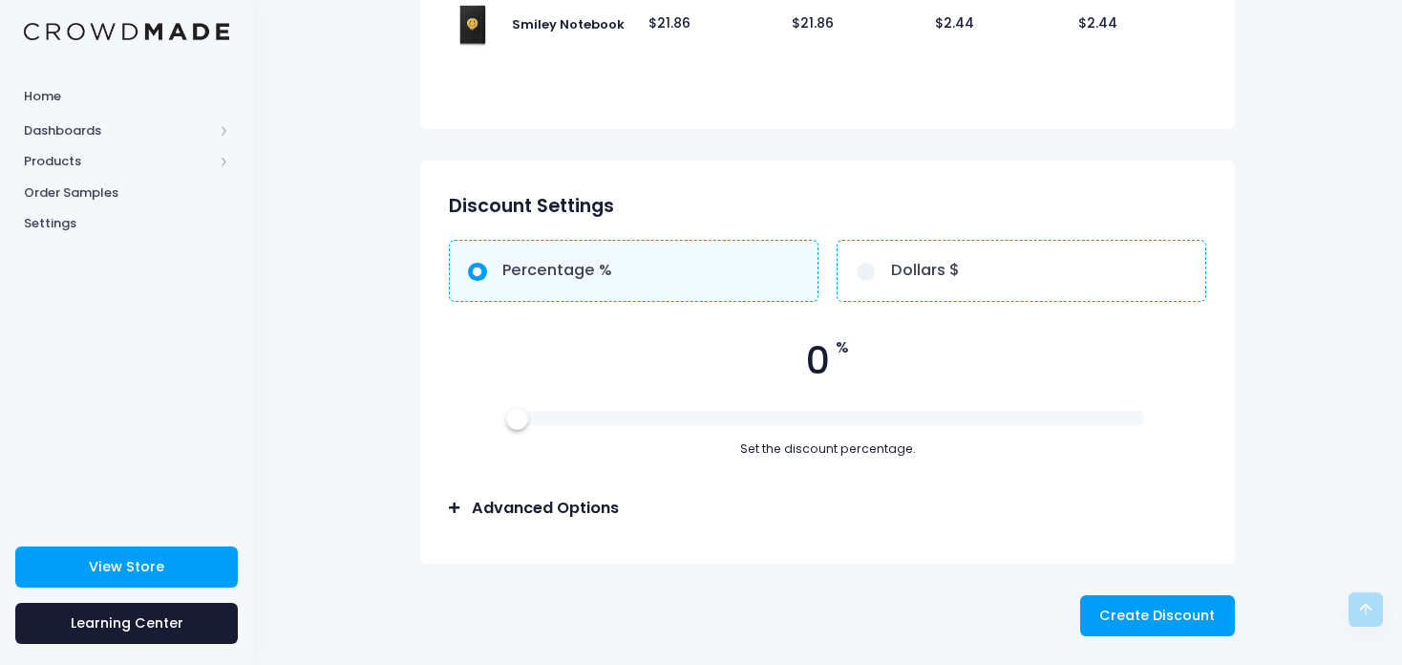
click at [781, 454] on div "Set the discount percentage." at bounding box center [828, 449] width 758 height 18
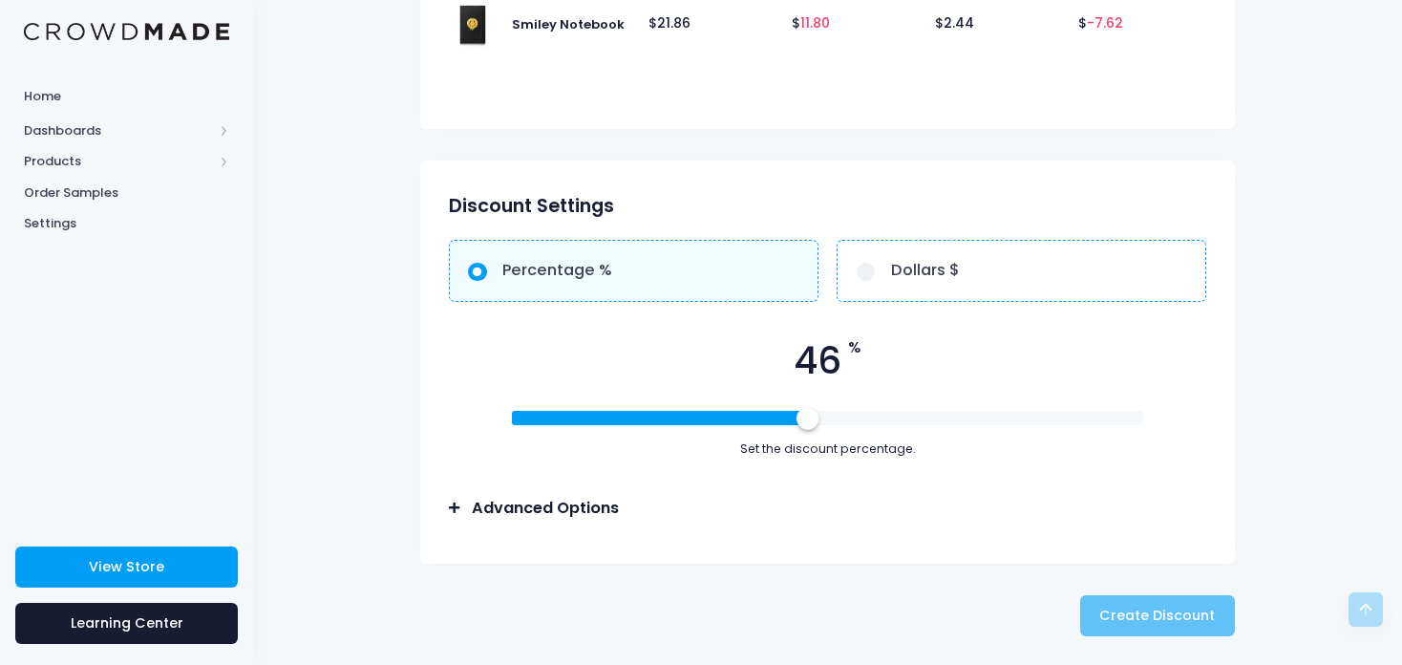
click at [805, 412] on div at bounding box center [828, 418] width 632 height 14
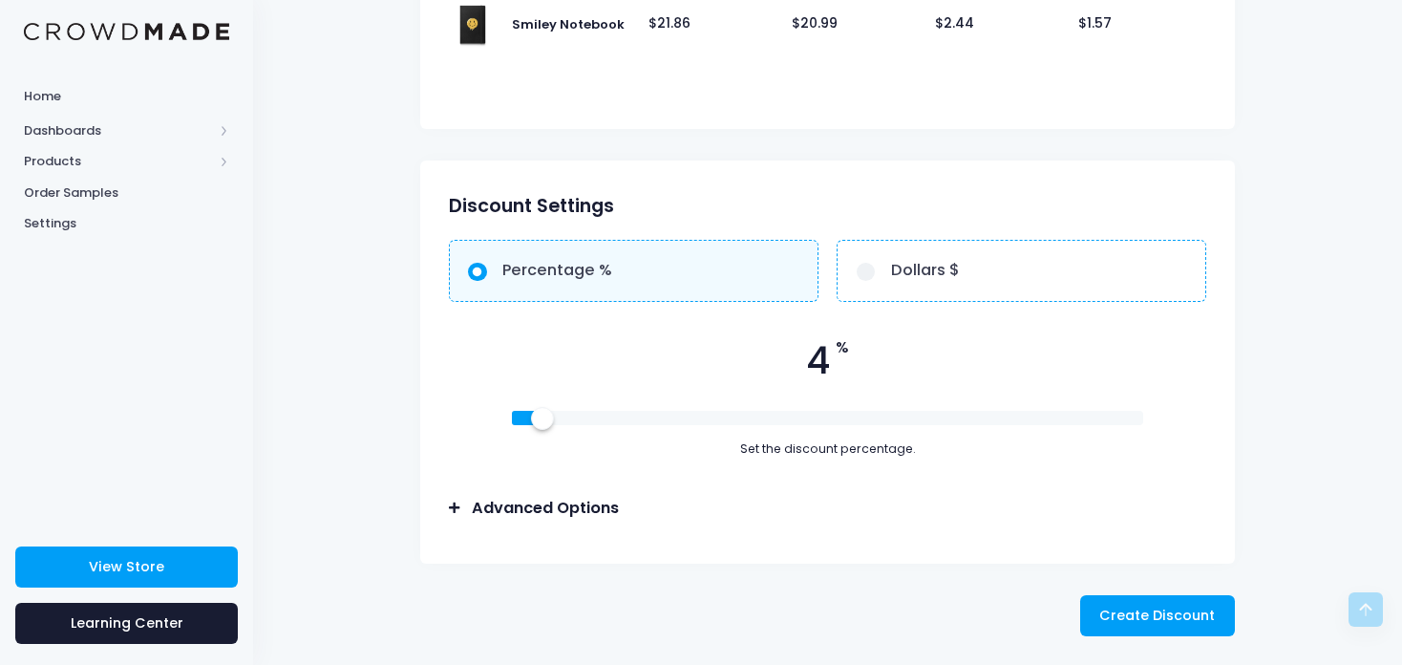
drag, startPoint x: 813, startPoint y: 416, endPoint x: 541, endPoint y: 418, distance: 271.2
click at [541, 418] on div at bounding box center [541, 418] width 21 height 21
click at [534, 421] on div at bounding box center [541, 418] width 21 height 21
drag, startPoint x: 524, startPoint y: 415, endPoint x: 821, endPoint y: 451, distance: 299.1
click at [821, 451] on div "2 % Set the discount percentage." at bounding box center [828, 395] width 758 height 125
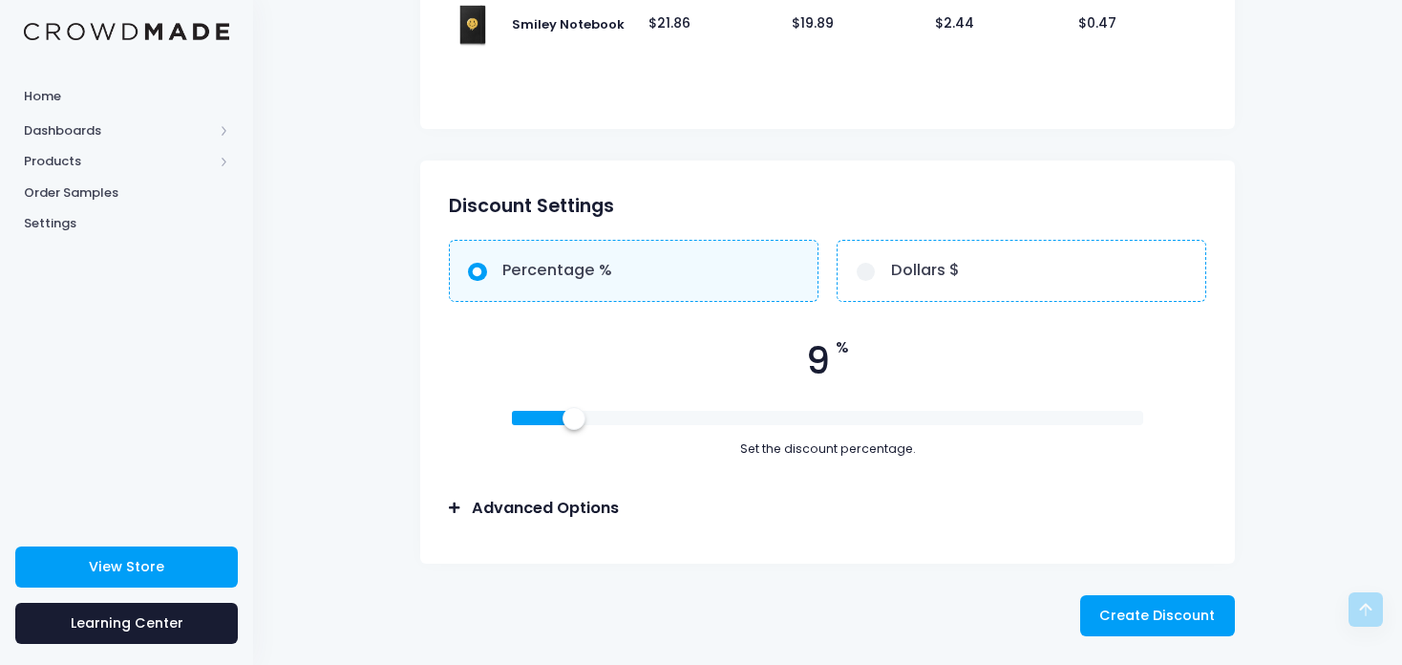
drag, startPoint x: 536, startPoint y: 424, endPoint x: 579, endPoint y: 421, distance: 43.1
click at [579, 421] on div at bounding box center [572, 418] width 21 height 21
click at [1133, 621] on span "Create Discount" at bounding box center [1157, 614] width 116 height 19
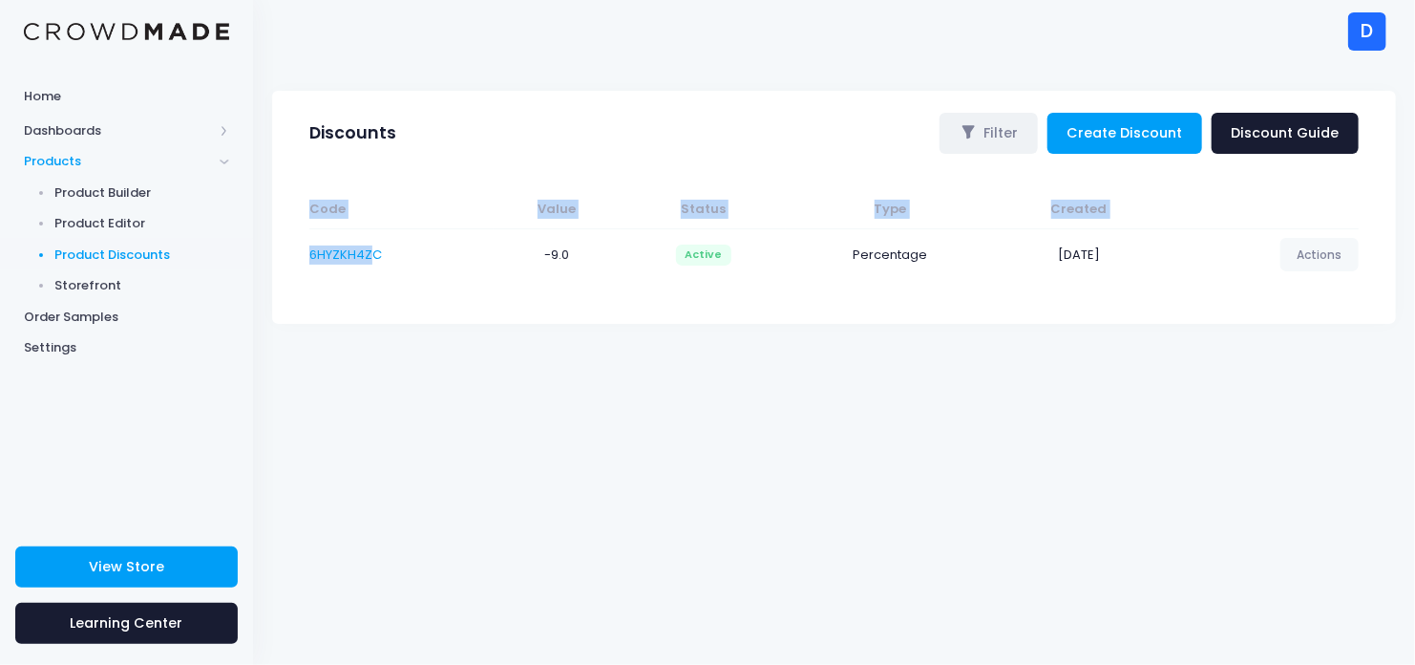
drag, startPoint x: 368, startPoint y: 254, endPoint x: 286, endPoint y: 253, distance: 82.1
click at [313, 299] on div "Code Value Status Type Created 6HYZKH4ZC -9.0 Active Percentage [DATE] Actions …" at bounding box center [834, 241] width 1105 height 164
drag, startPoint x: 389, startPoint y: 253, endPoint x: 301, endPoint y: 253, distance: 87.9
click at [301, 253] on div "Code Value Status Type Created 6HYZKH4ZC -9.0 Active Percentage" at bounding box center [835, 242] width 1068 height 102
click at [329, 345] on div "Discounts Filter Filter Options Smiley Notebook" at bounding box center [834, 363] width 1162 height 603
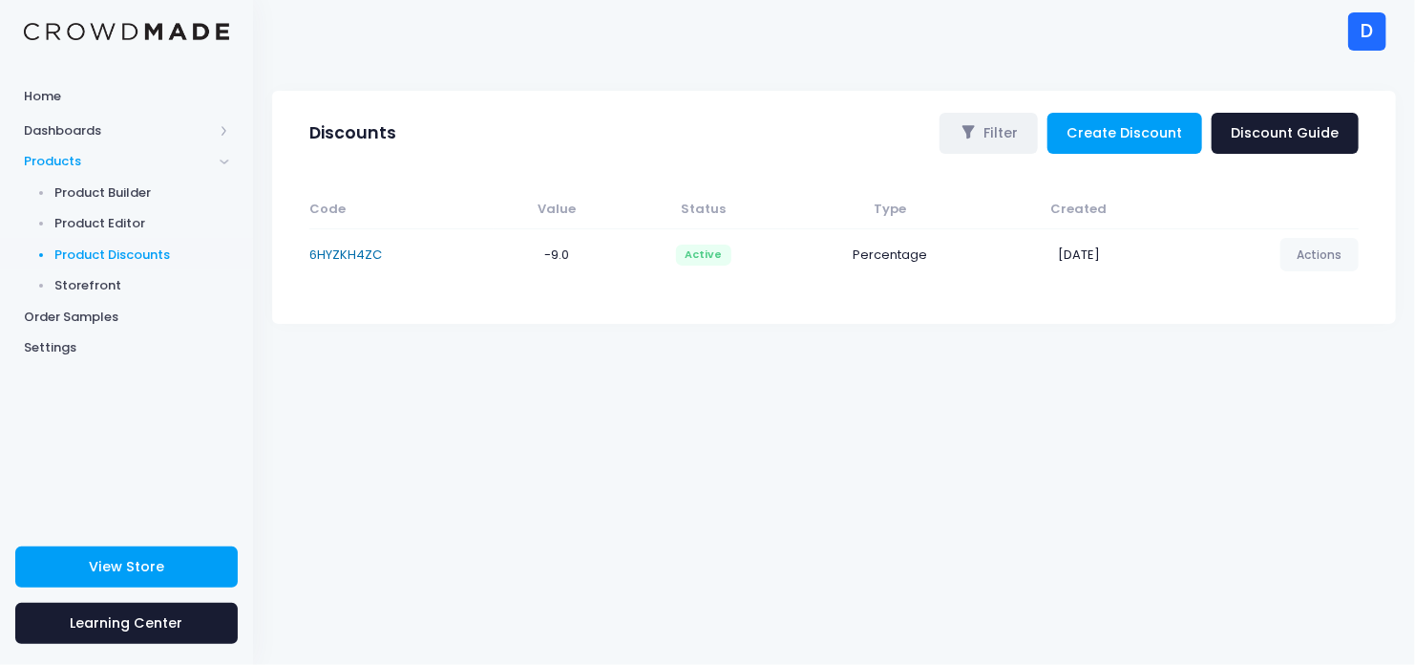
click at [367, 255] on link "6HYZKH4ZC" at bounding box center [345, 254] width 73 height 18
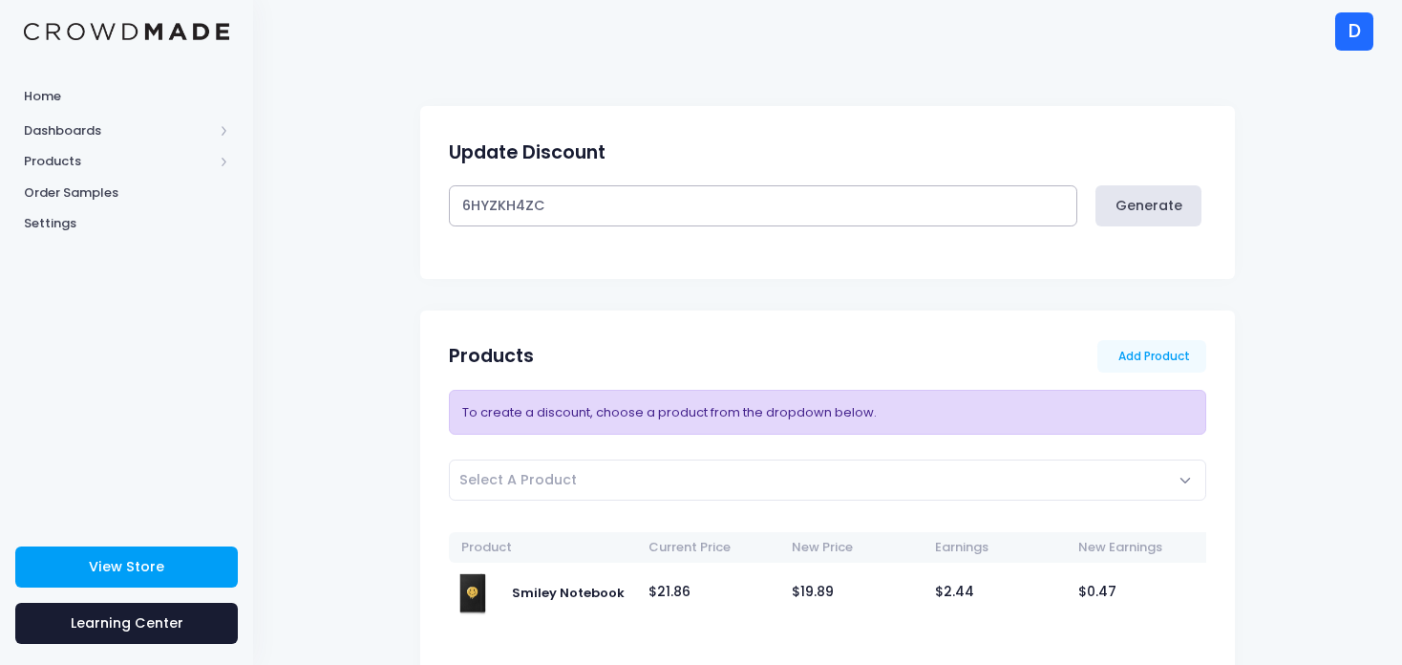
drag, startPoint x: 553, startPoint y: 203, endPoint x: 431, endPoint y: 224, distance: 124.0
click at [431, 224] on div "6HYZKH4ZC Generate" at bounding box center [827, 225] width 814 height 81
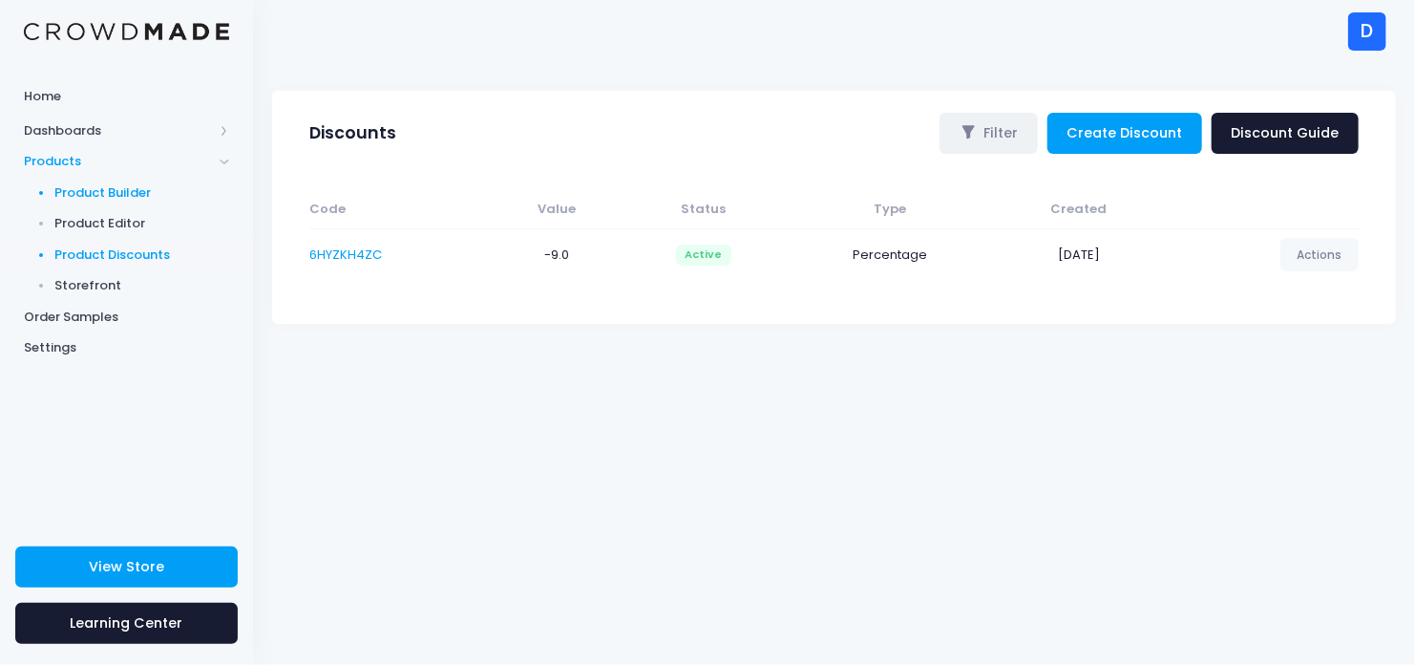
click at [97, 195] on span "Product Builder" at bounding box center [142, 192] width 175 height 19
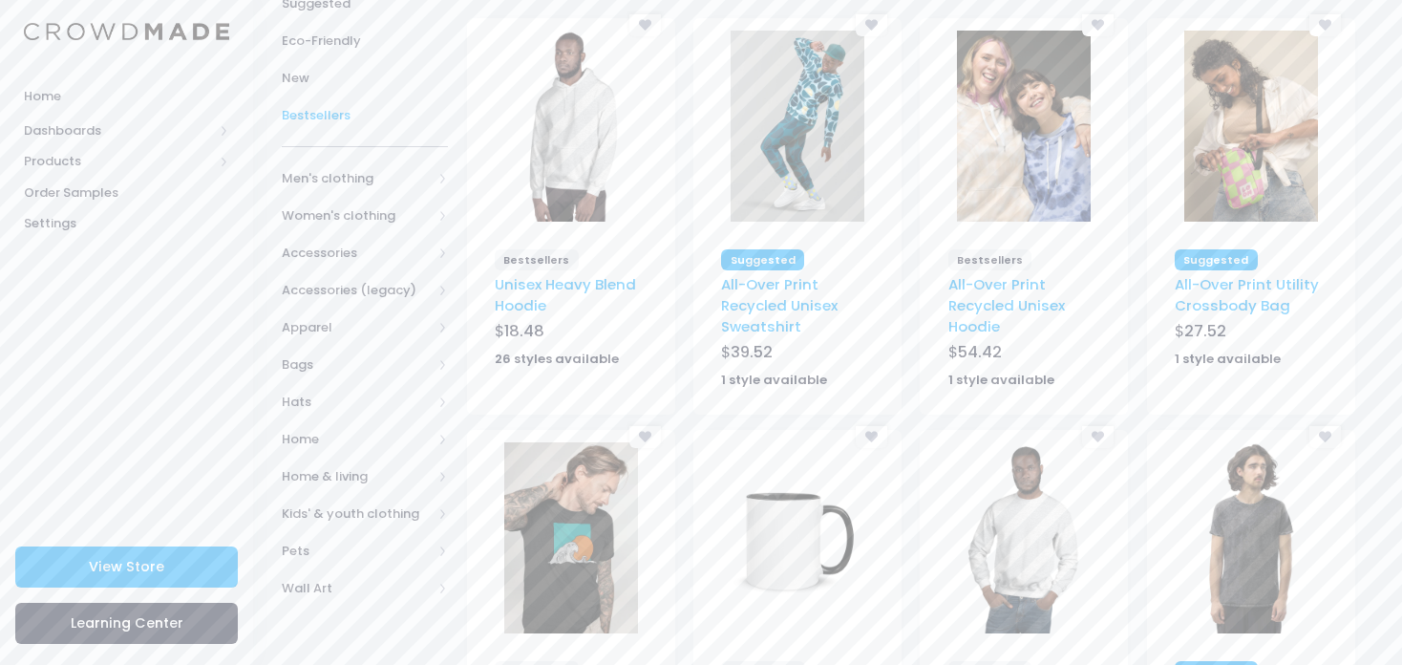
scroll to position [217, 0]
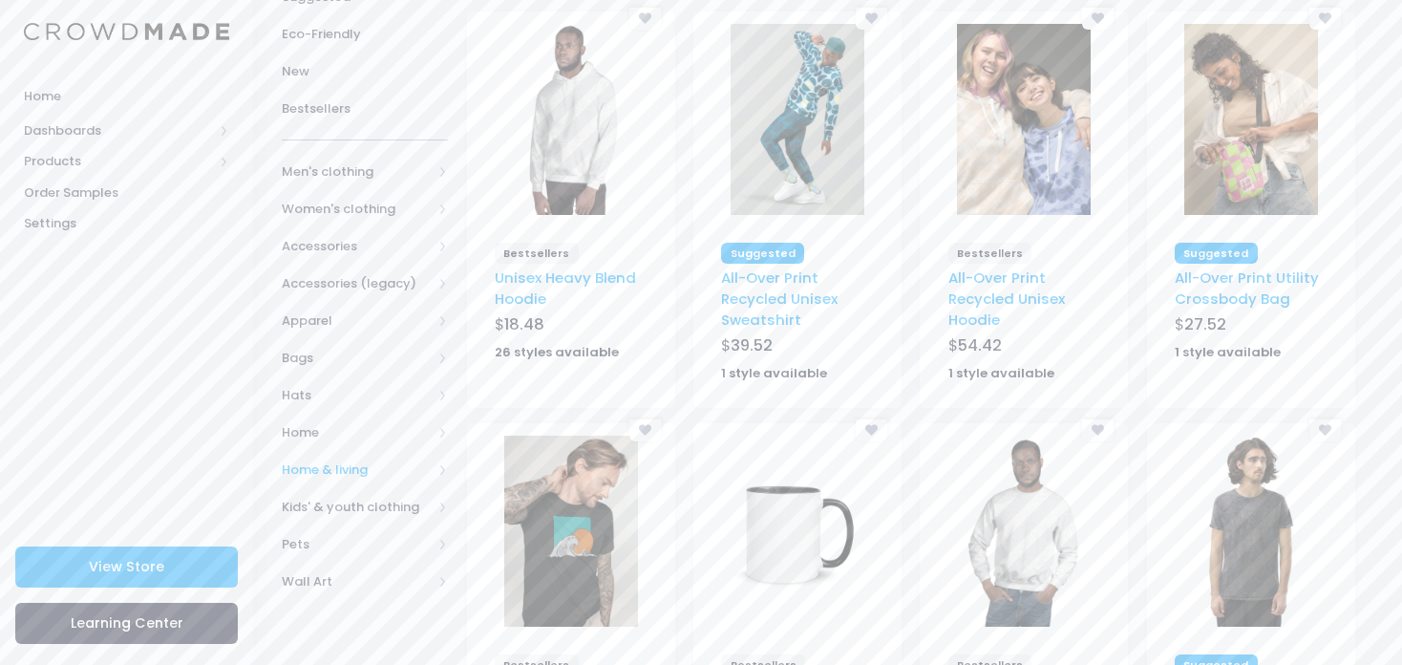
click at [331, 467] on span "Home & living" at bounding box center [357, 469] width 150 height 19
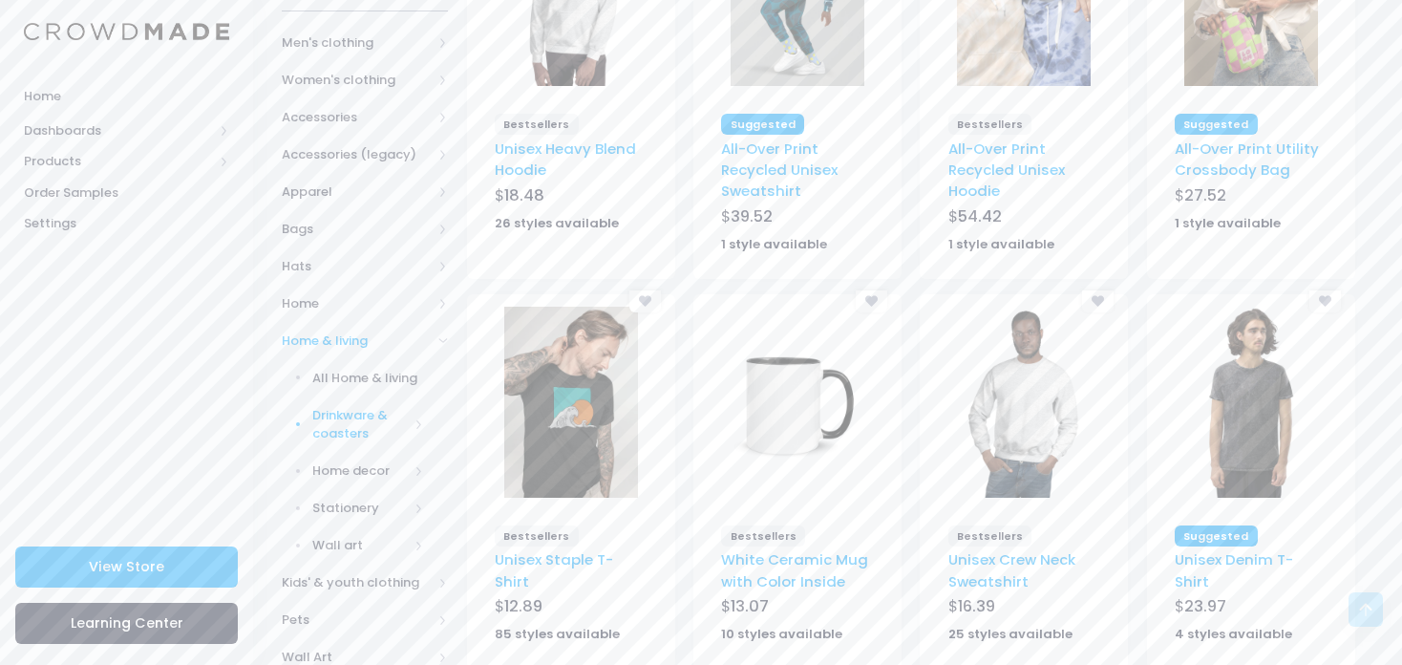
scroll to position [350, 0]
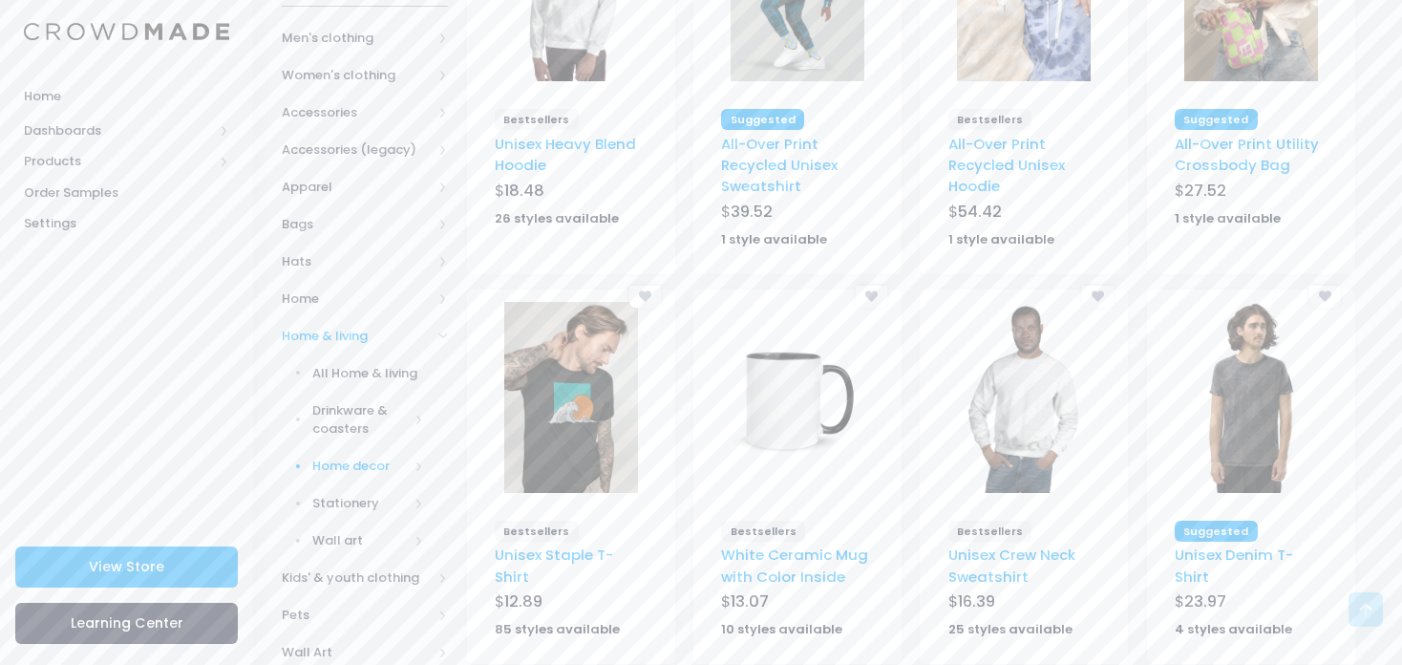
click at [342, 463] on span "Home decor" at bounding box center [360, 465] width 96 height 19
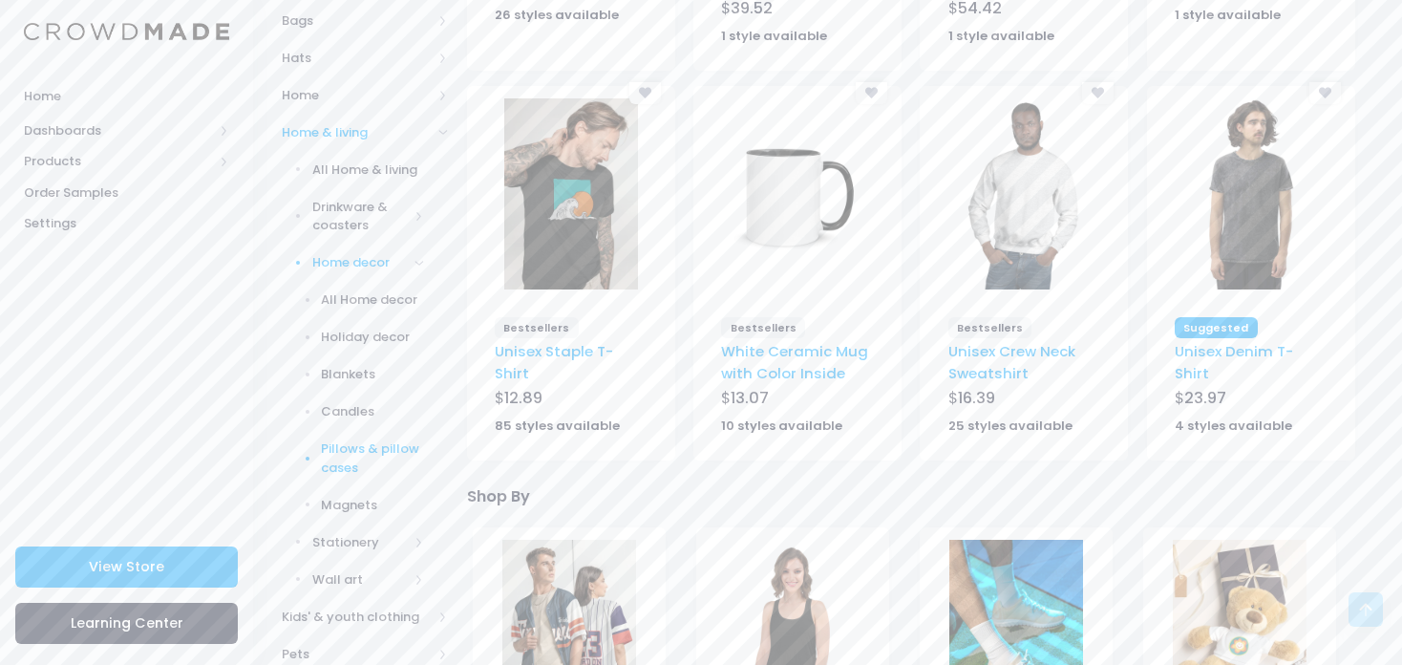
scroll to position [558, 0]
